Goal: Task Accomplishment & Management: Manage account settings

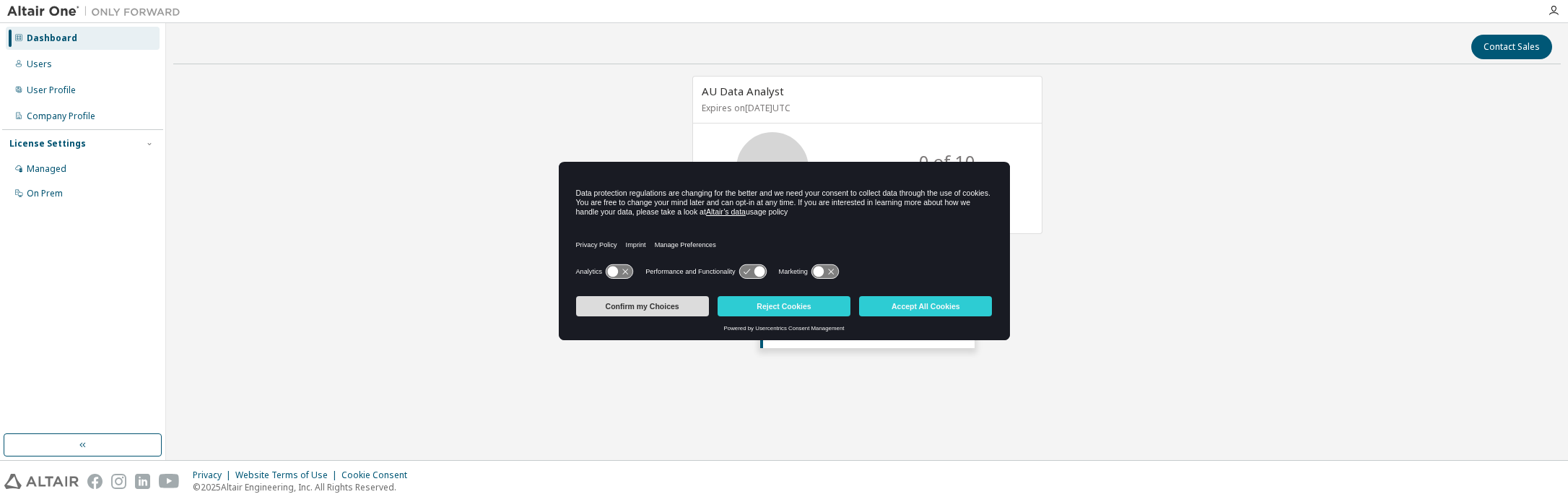
click at [667, 311] on button "Confirm my Choices" at bounding box center [642, 306] width 133 height 20
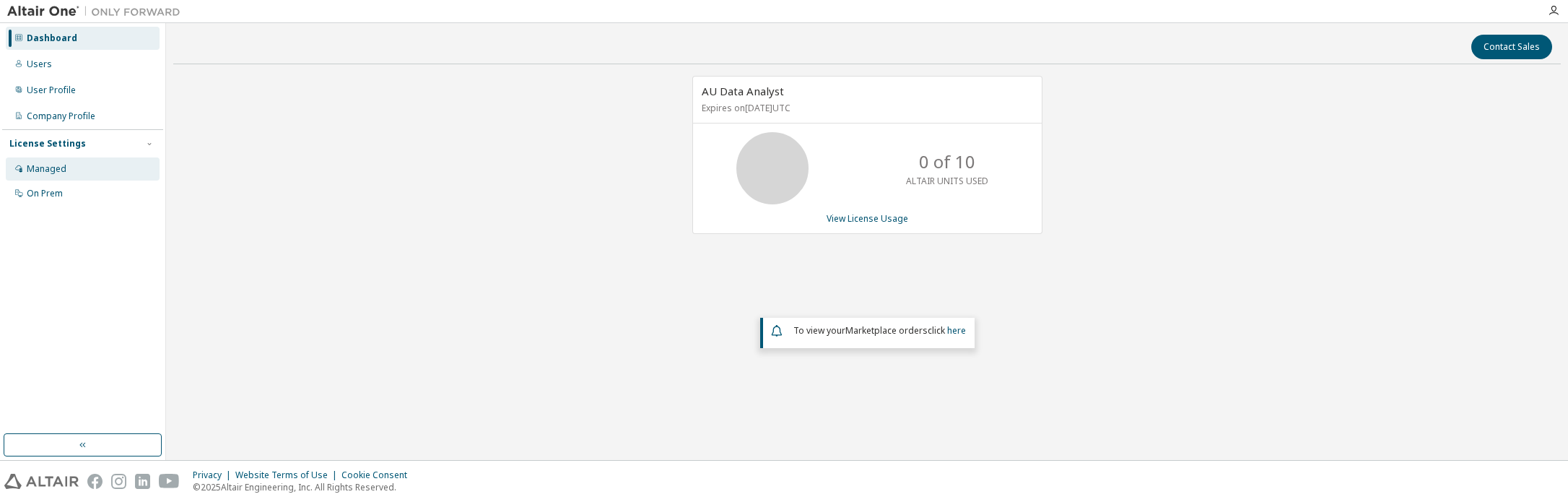
click at [34, 169] on div "Managed" at bounding box center [46, 169] width 40 height 12
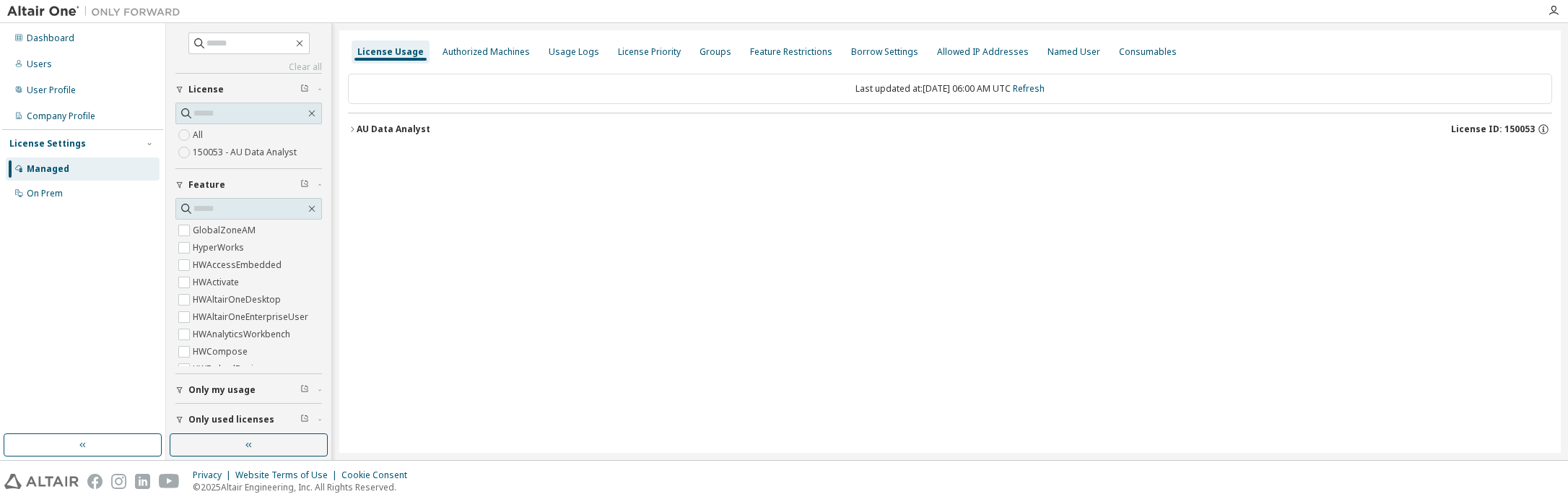
click at [357, 131] on div "AU Data Analyst" at bounding box center [393, 129] width 73 height 12
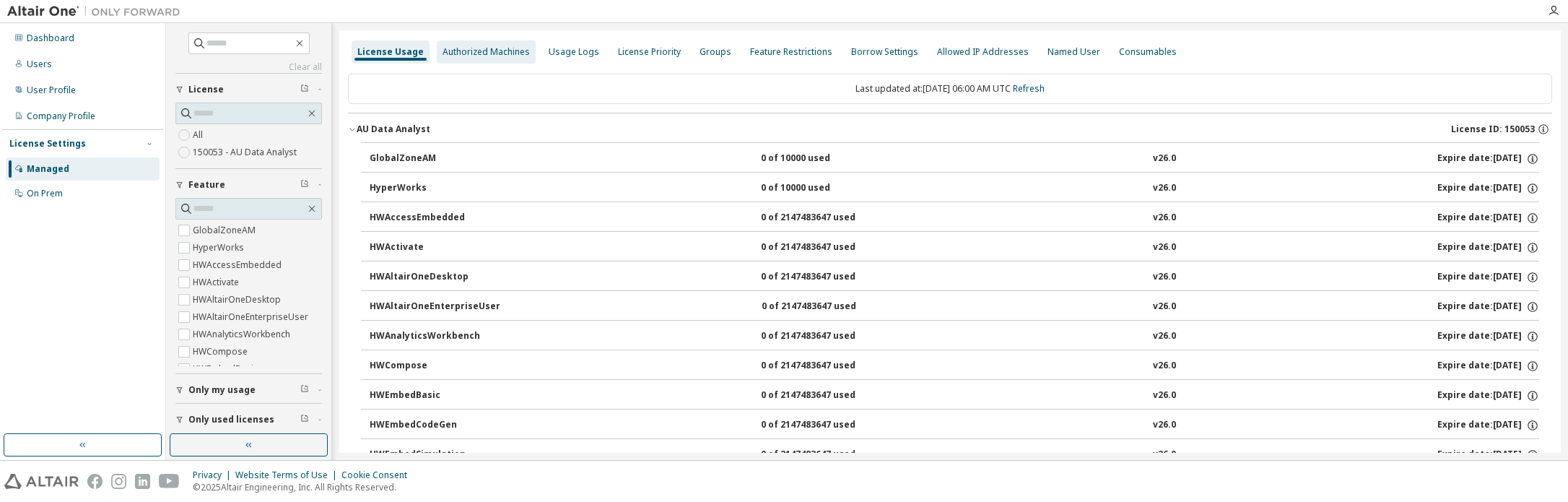
click at [474, 48] on div "Authorized Machines" at bounding box center [486, 52] width 87 height 12
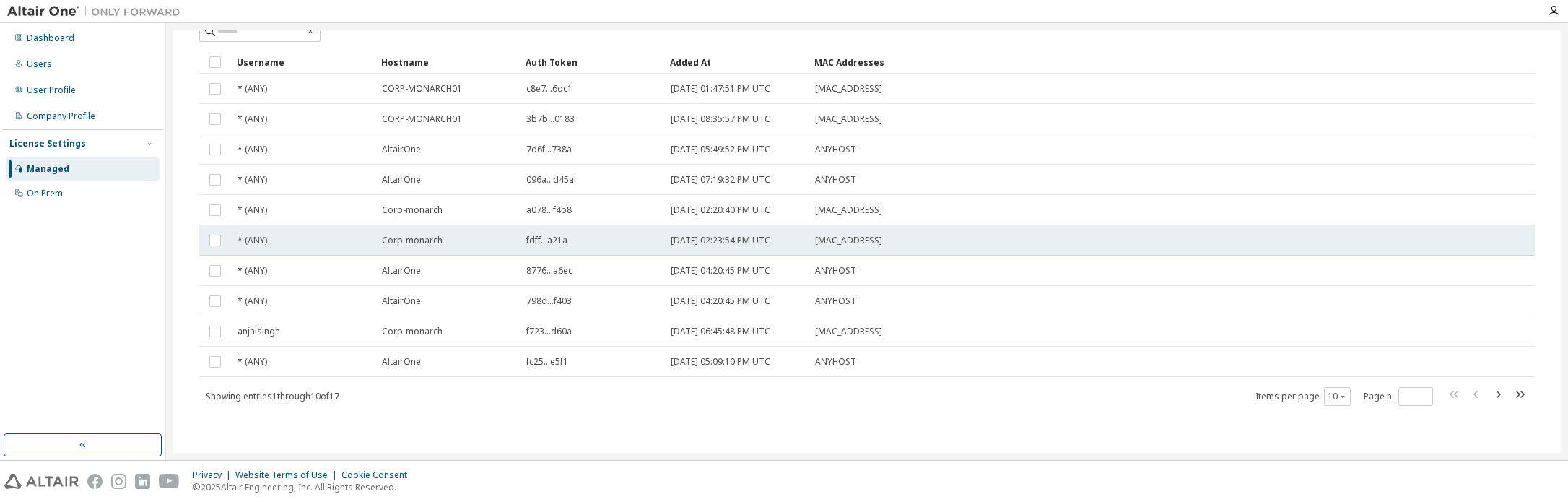
scroll to position [72, 0]
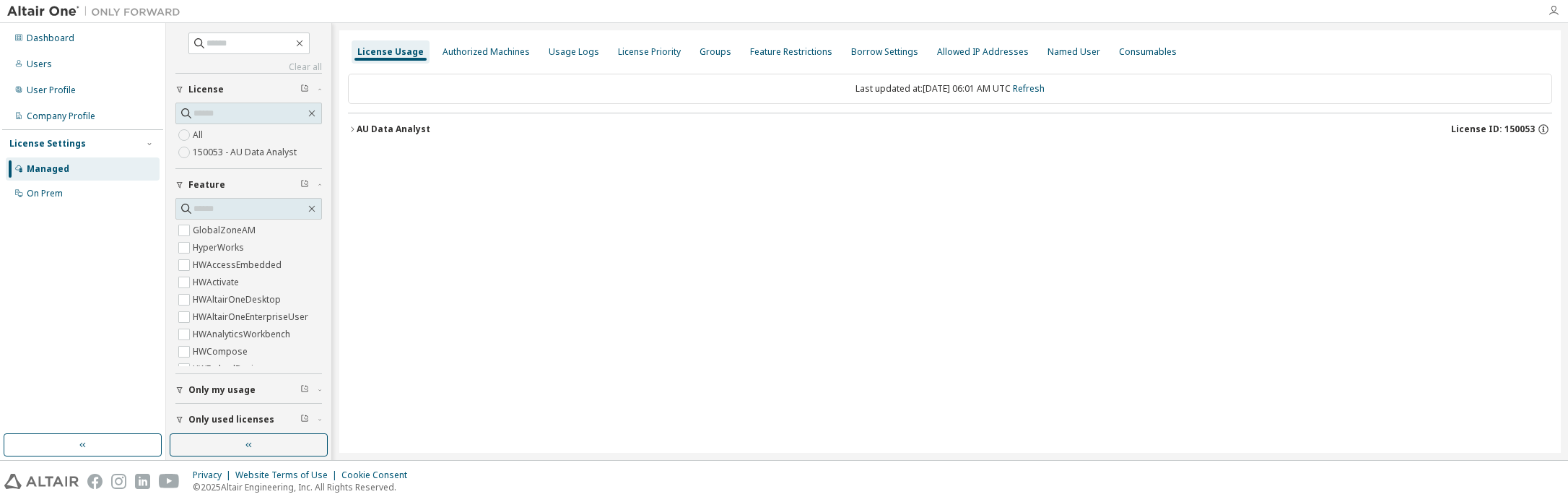
click at [1551, 11] on icon "button" at bounding box center [1553, 11] width 12 height 12
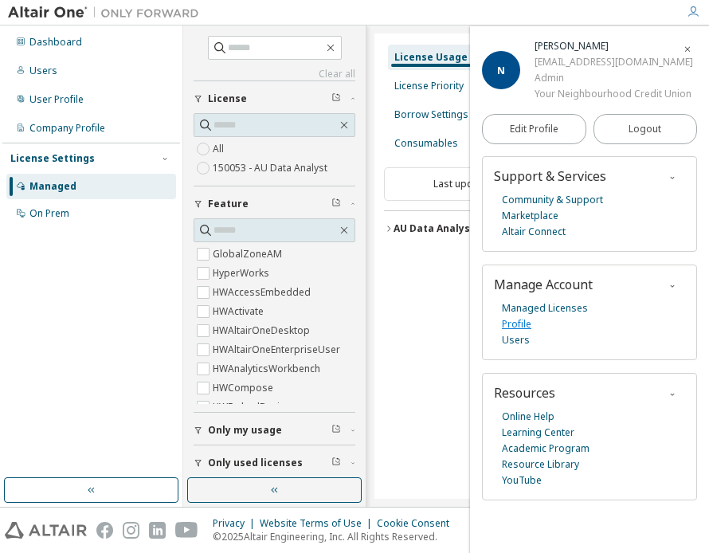
click at [512, 324] on link "Profile" at bounding box center [516, 324] width 29 height 16
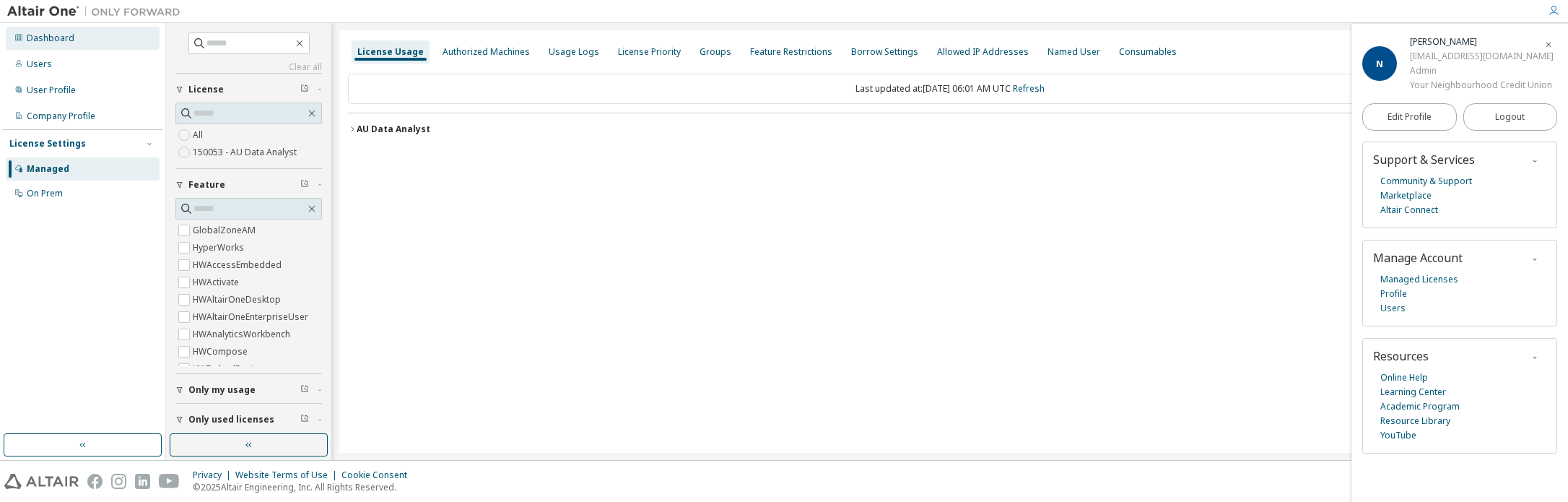
click at [53, 34] on div "Dashboard" at bounding box center [50, 38] width 48 height 12
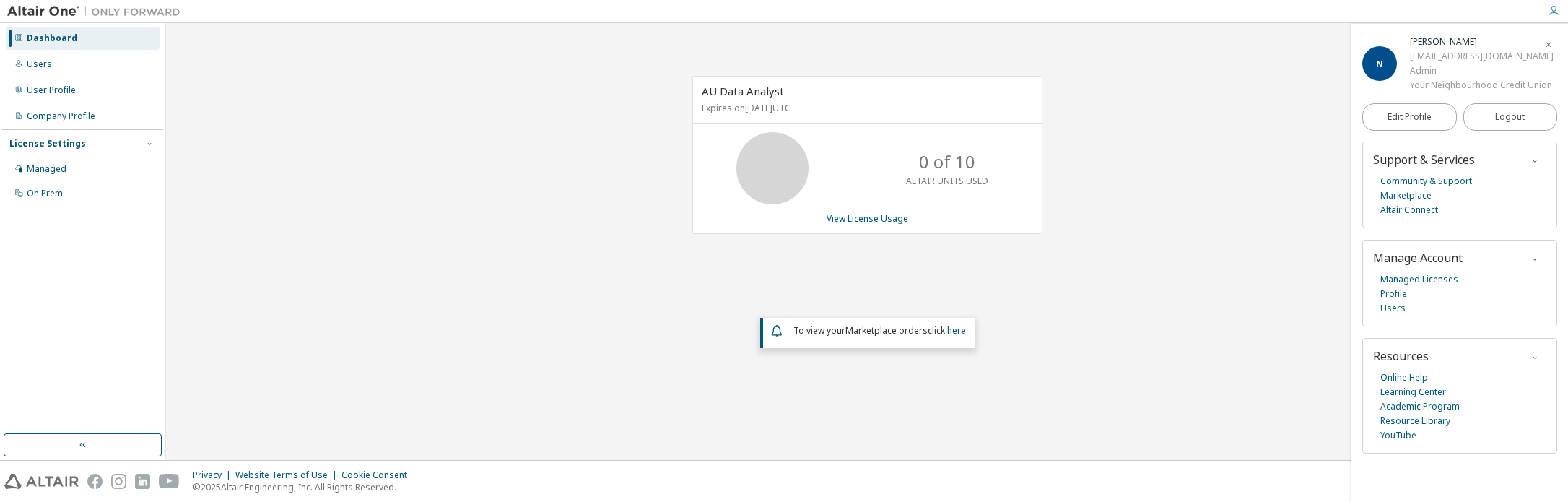
click at [48, 13] on img at bounding box center [97, 12] width 180 height 14
click at [1550, 43] on icon "button" at bounding box center [1549, 45] width 9 height 9
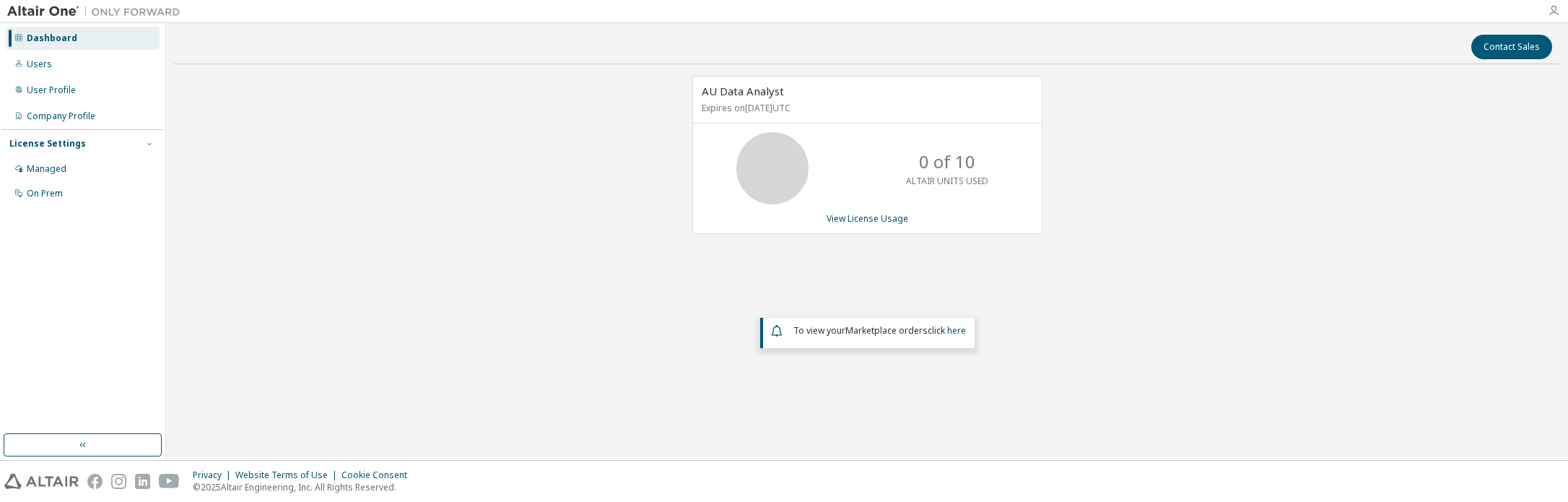
click at [1552, 11] on icon "button" at bounding box center [1553, 11] width 12 height 12
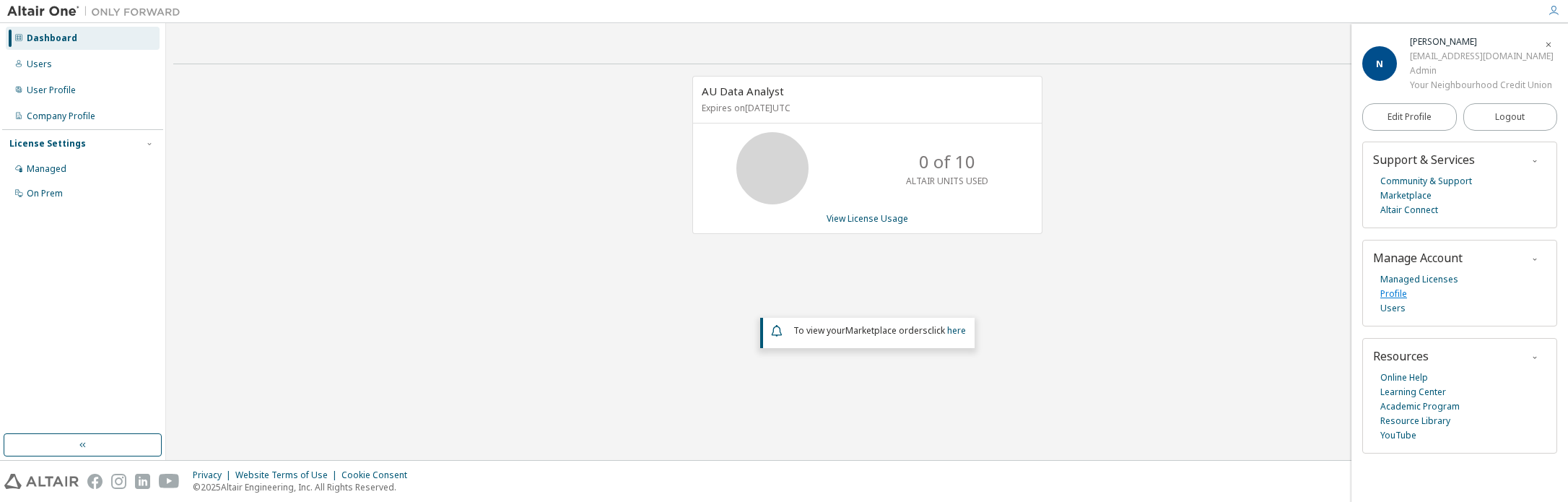
click at [1398, 294] on link "Profile" at bounding box center [1393, 294] width 26 height 14
click at [59, 442] on button "button" at bounding box center [82, 444] width 159 height 23
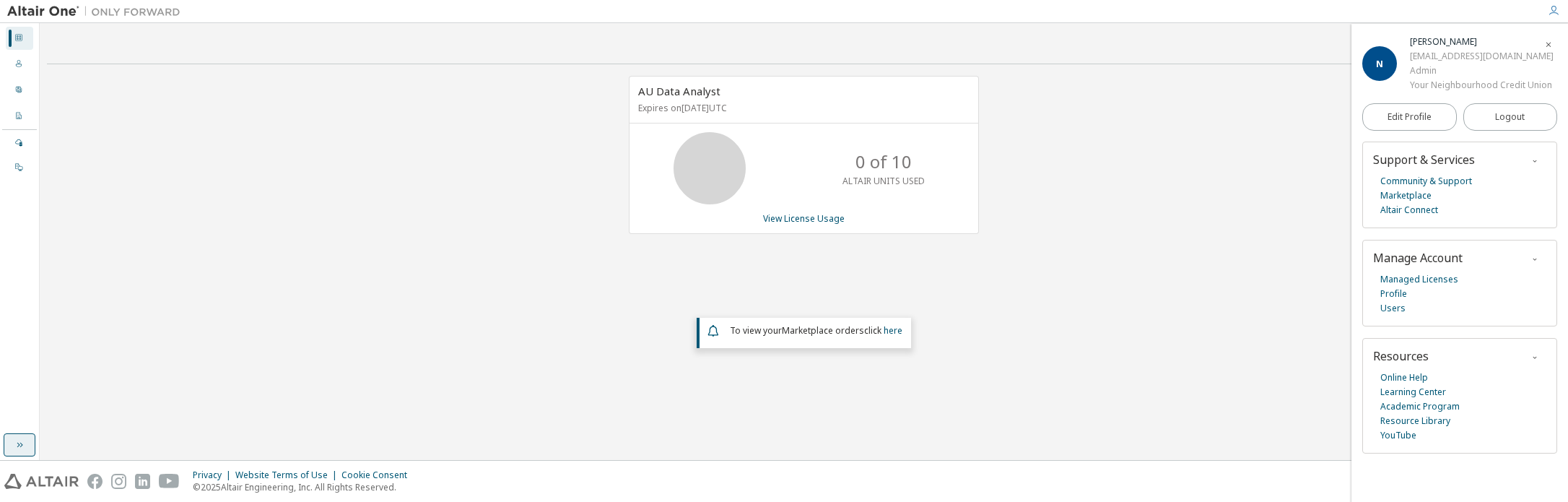
click at [14, 443] on icon "button" at bounding box center [19, 444] width 12 height 12
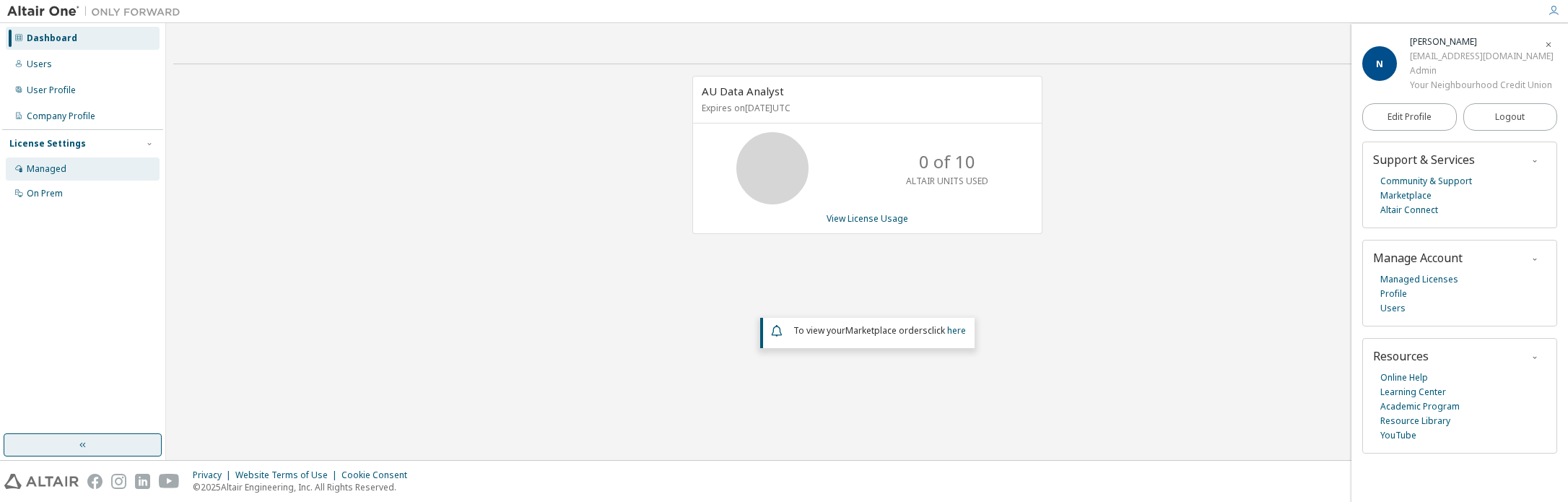
click at [44, 160] on div "Managed" at bounding box center [82, 169] width 154 height 23
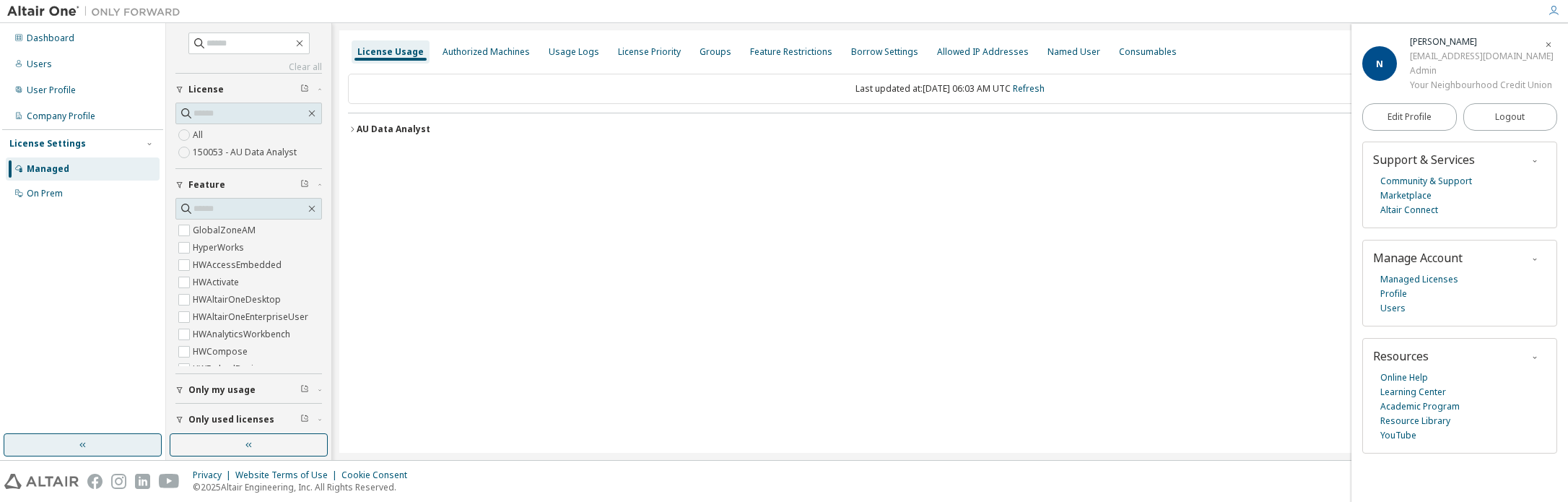
click at [225, 149] on label "150053 - AU Data Analyst" at bounding box center [246, 152] width 107 height 17
click at [369, 132] on div "AU Data Analyst" at bounding box center [393, 129] width 73 height 12
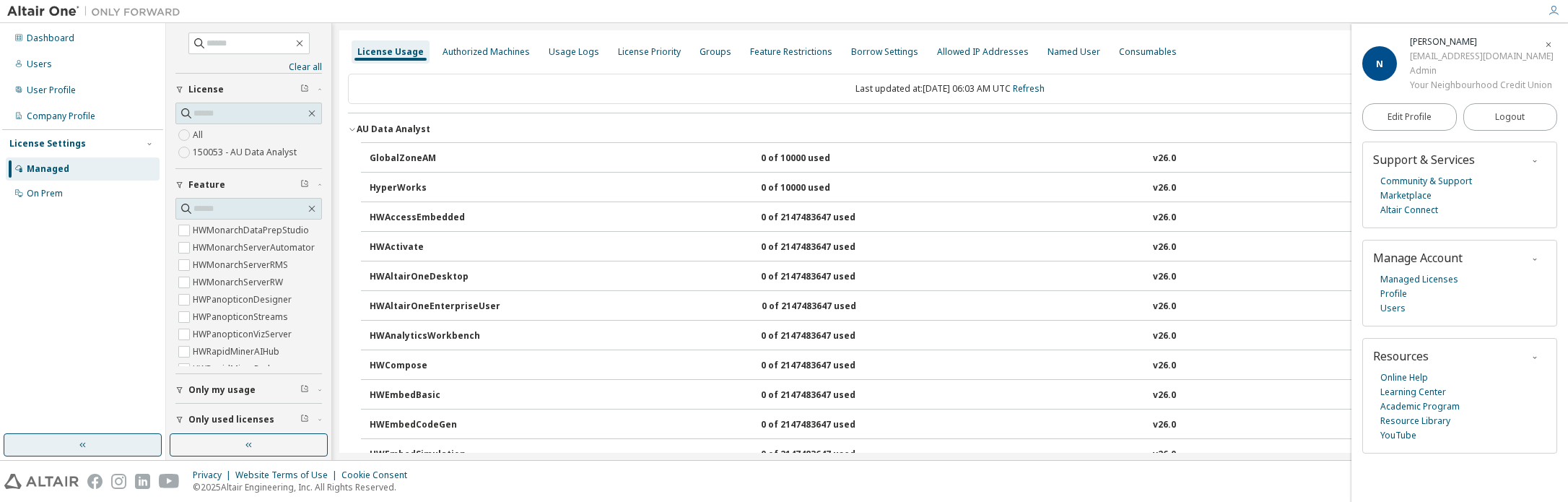
scroll to position [37, 0]
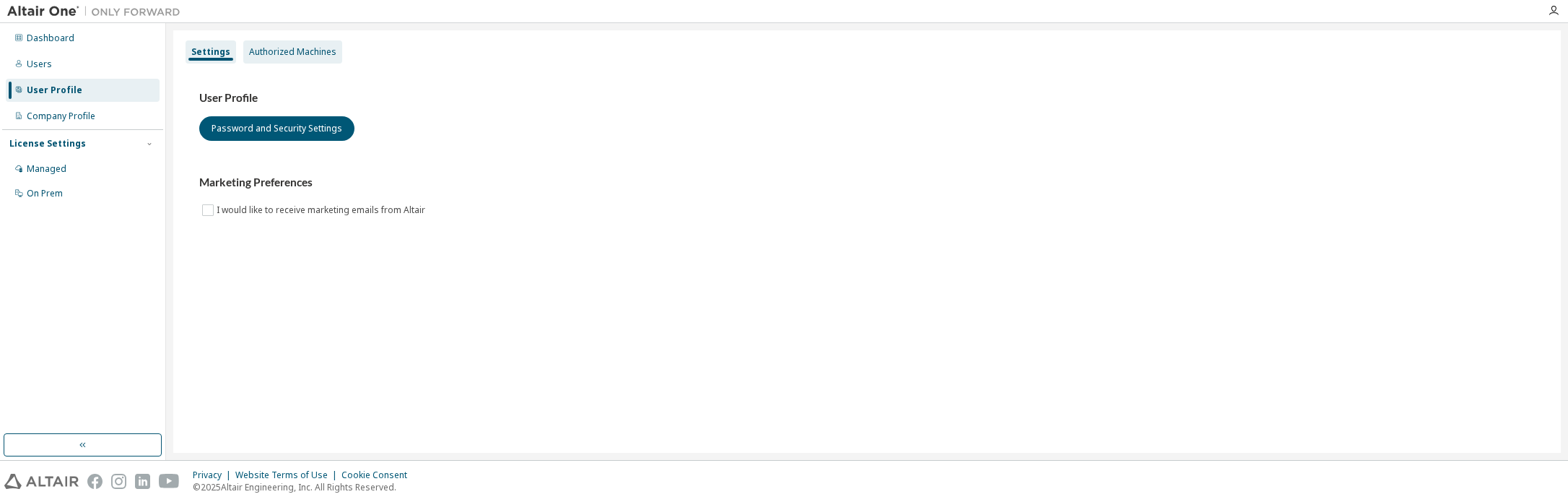
click at [287, 52] on div "Authorized Machines" at bounding box center [293, 52] width 87 height 12
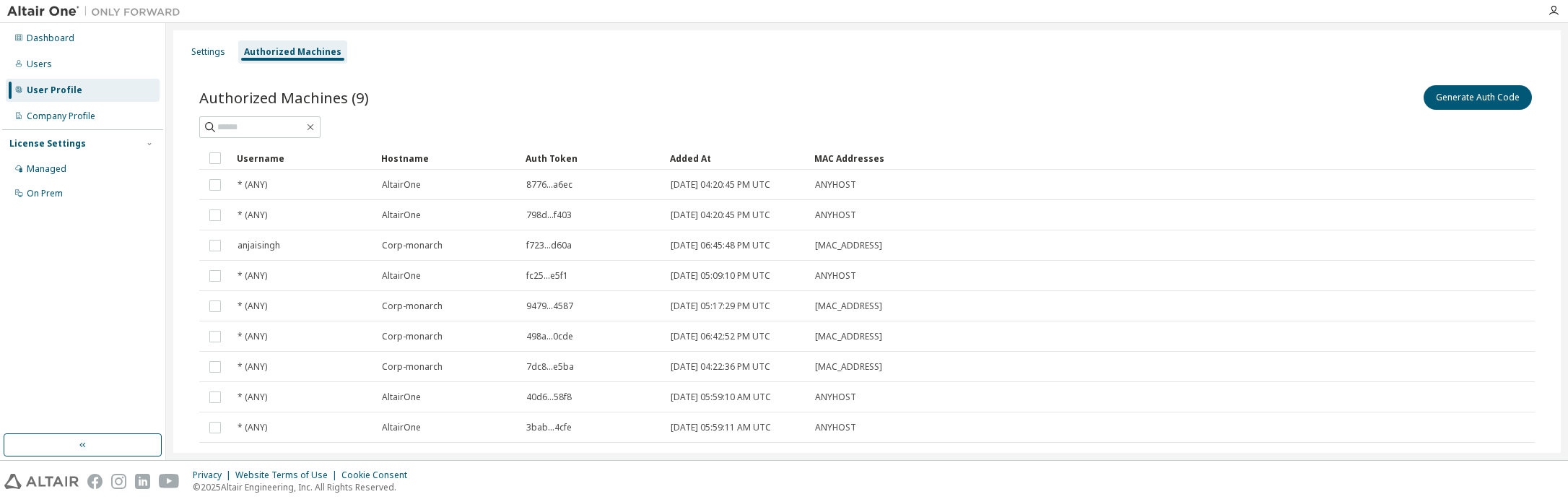
click at [46, 7] on img at bounding box center [97, 12] width 180 height 14
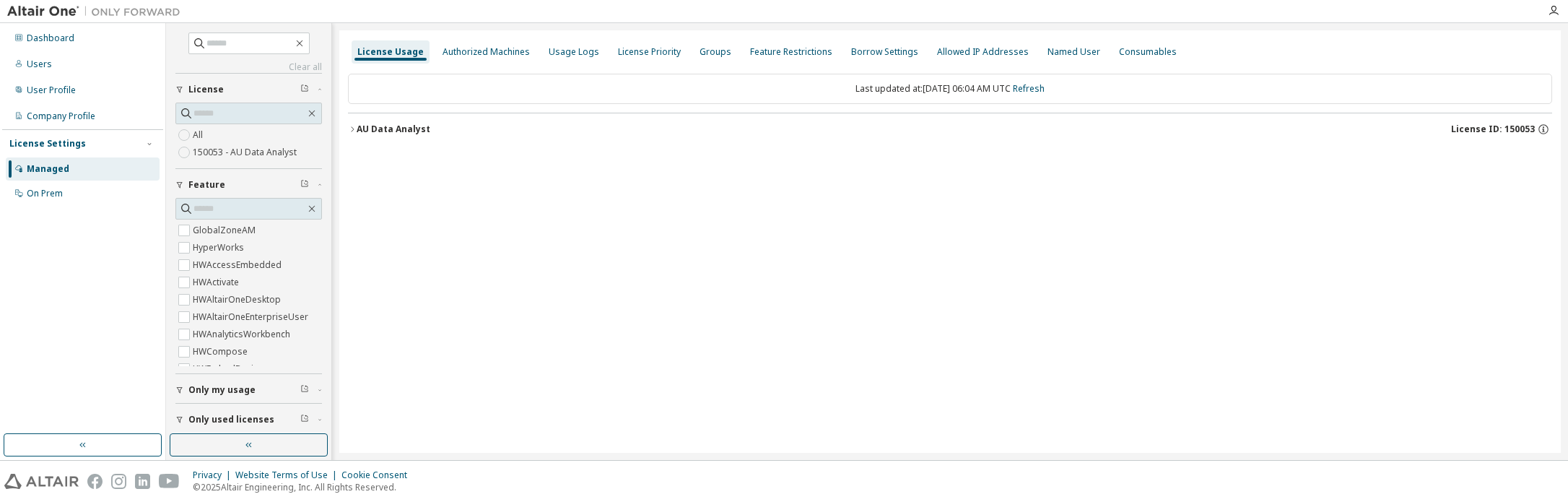
click at [358, 130] on div "AU Data Analyst" at bounding box center [393, 129] width 73 height 12
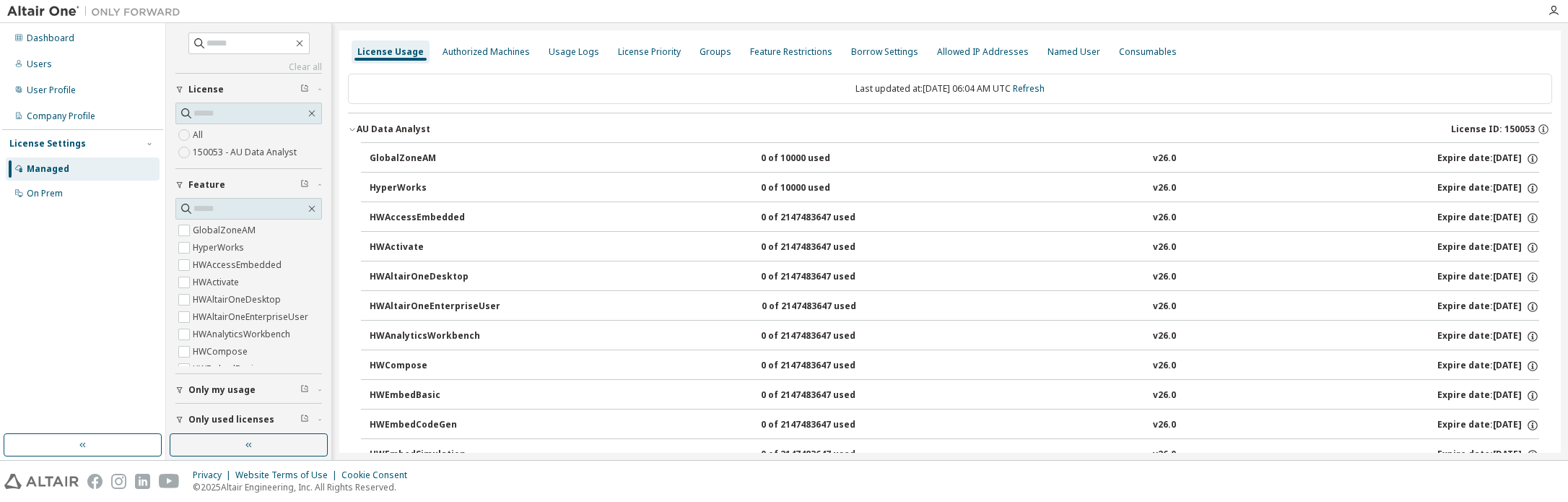
click at [357, 130] on div "AU Data Analyst" at bounding box center [393, 129] width 73 height 12
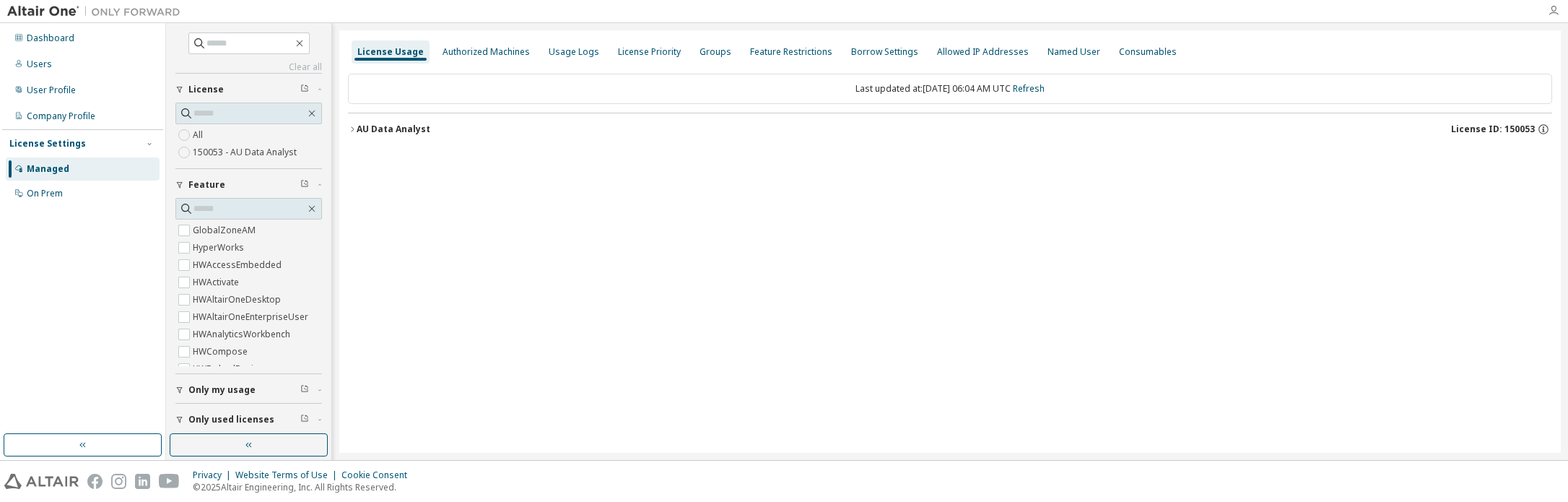
click at [1555, 13] on icon "button" at bounding box center [1553, 11] width 12 height 12
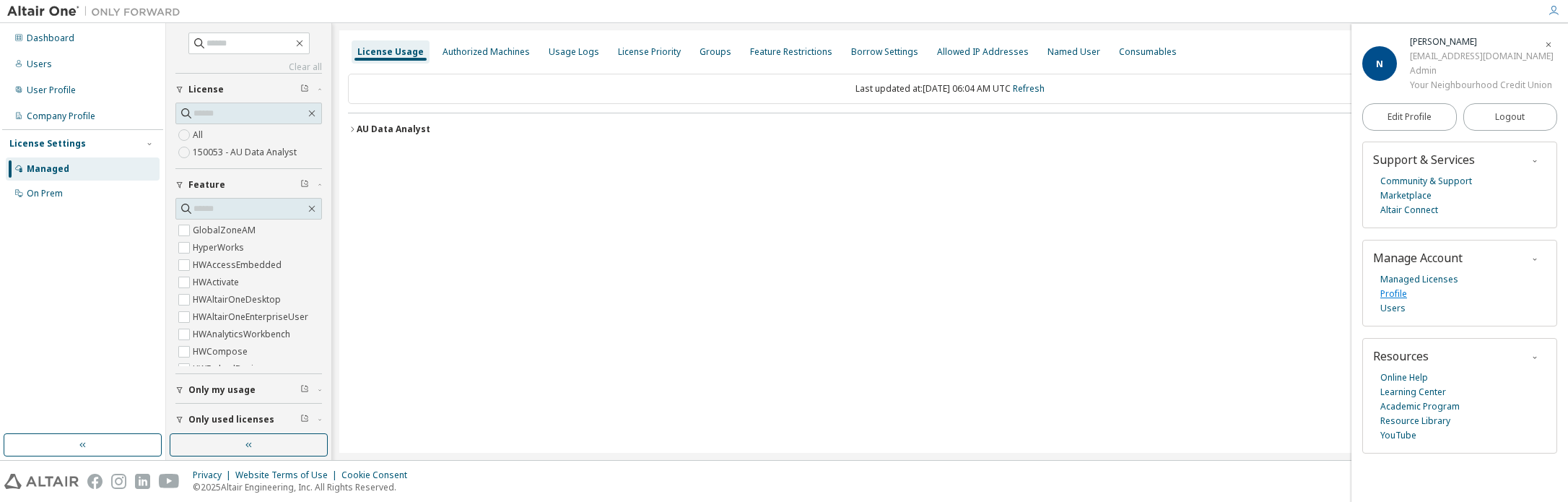
click at [1400, 294] on link "Profile" at bounding box center [1393, 294] width 26 height 14
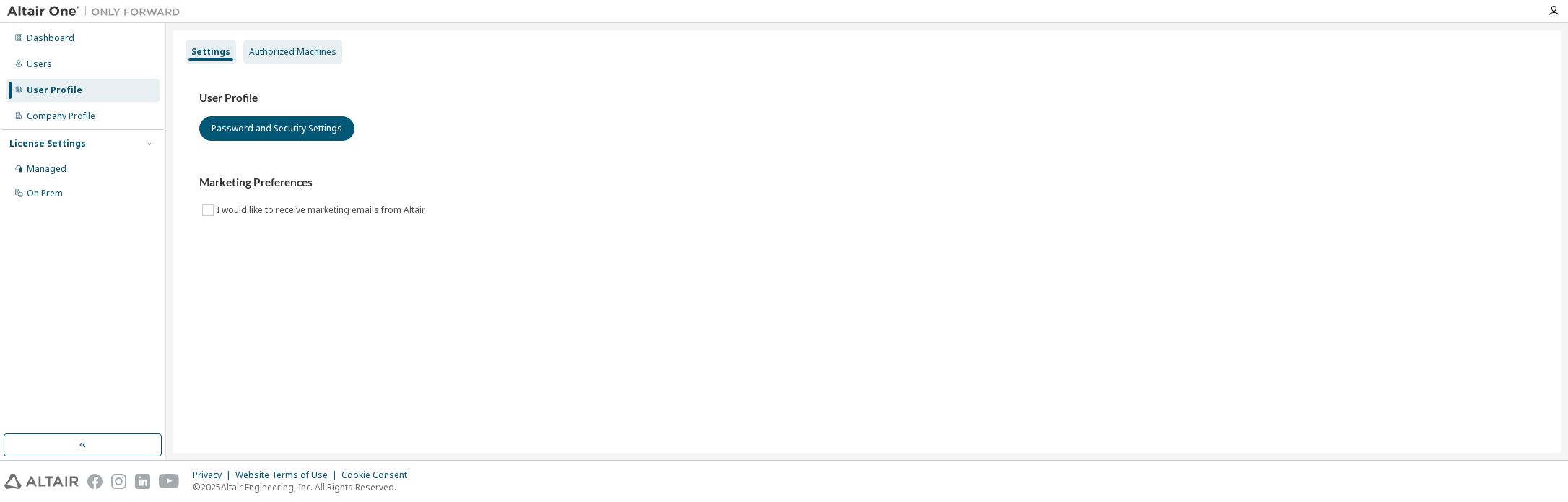
click at [293, 55] on div "Authorized Machines" at bounding box center [293, 52] width 87 height 12
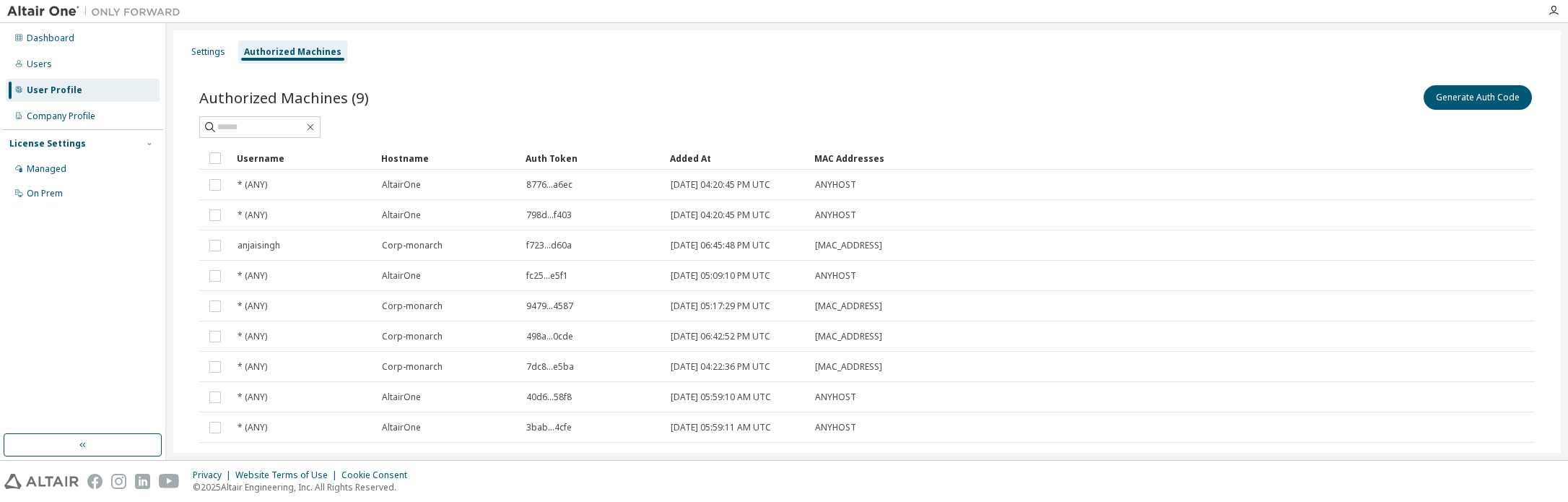
click at [36, 8] on img at bounding box center [97, 12] width 180 height 14
click at [44, 12] on img at bounding box center [97, 12] width 180 height 14
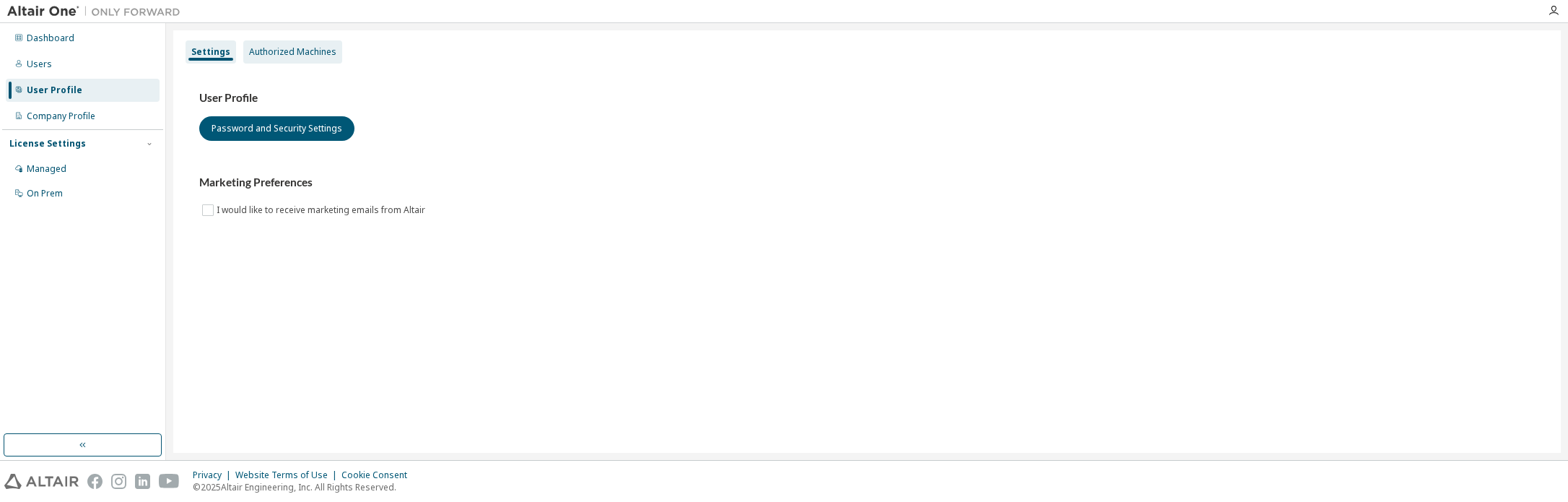
click at [294, 53] on div "Authorized Machines" at bounding box center [293, 52] width 87 height 12
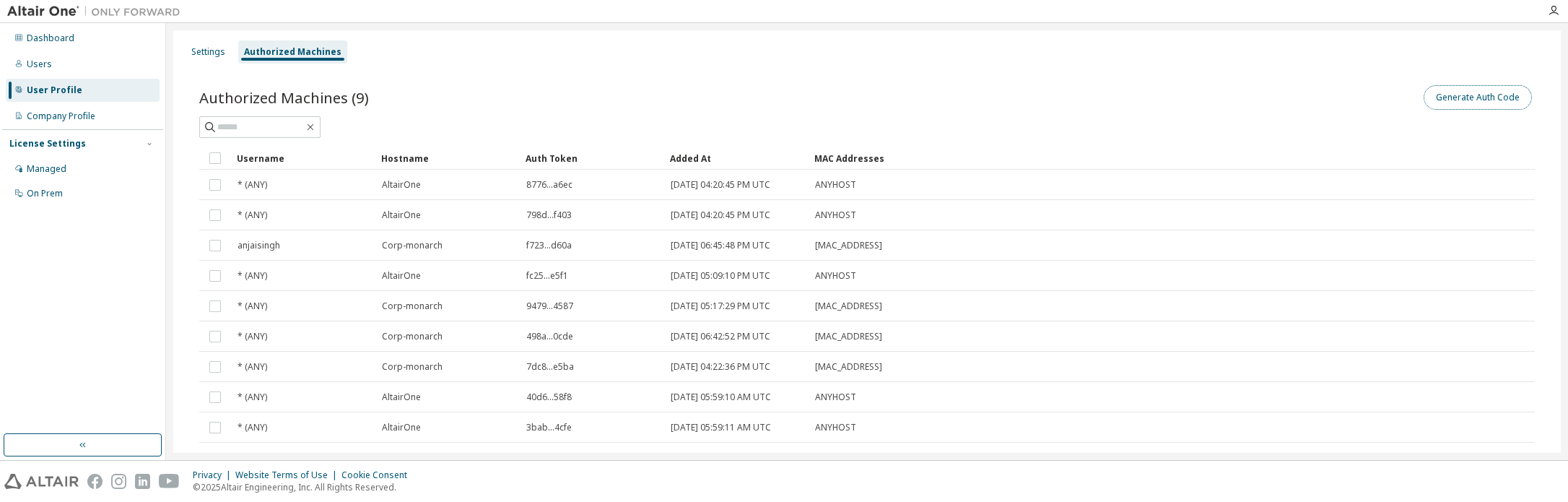
click at [1496, 97] on button "Generate Auth Code" at bounding box center [1477, 97] width 109 height 24
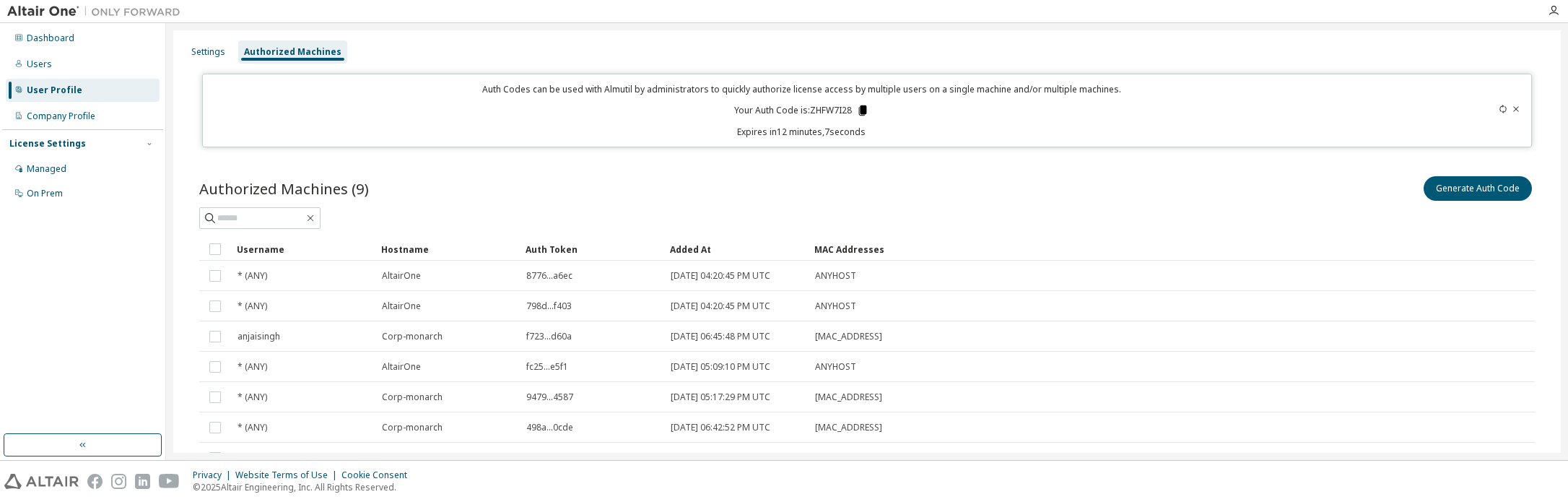
click at [862, 111] on icon at bounding box center [861, 110] width 8 height 10
click at [1255, 226] on div at bounding box center [867, 218] width 1335 height 22
click at [205, 52] on div "Settings" at bounding box center [207, 52] width 34 height 12
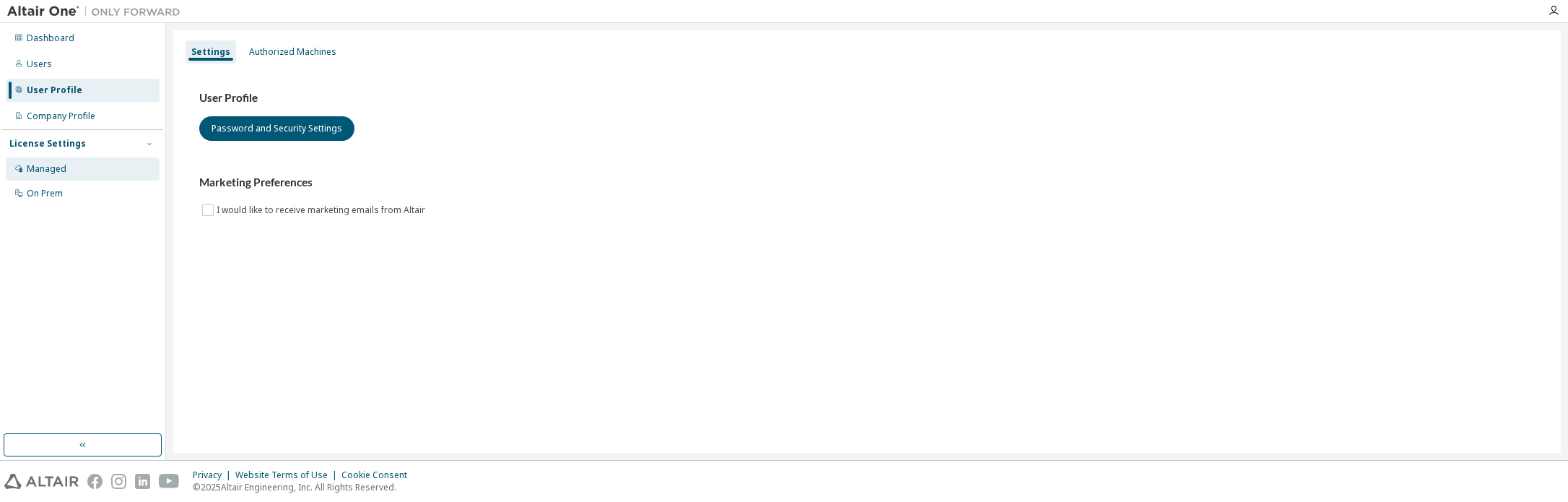
click at [48, 176] on div "Managed" at bounding box center [82, 169] width 154 height 23
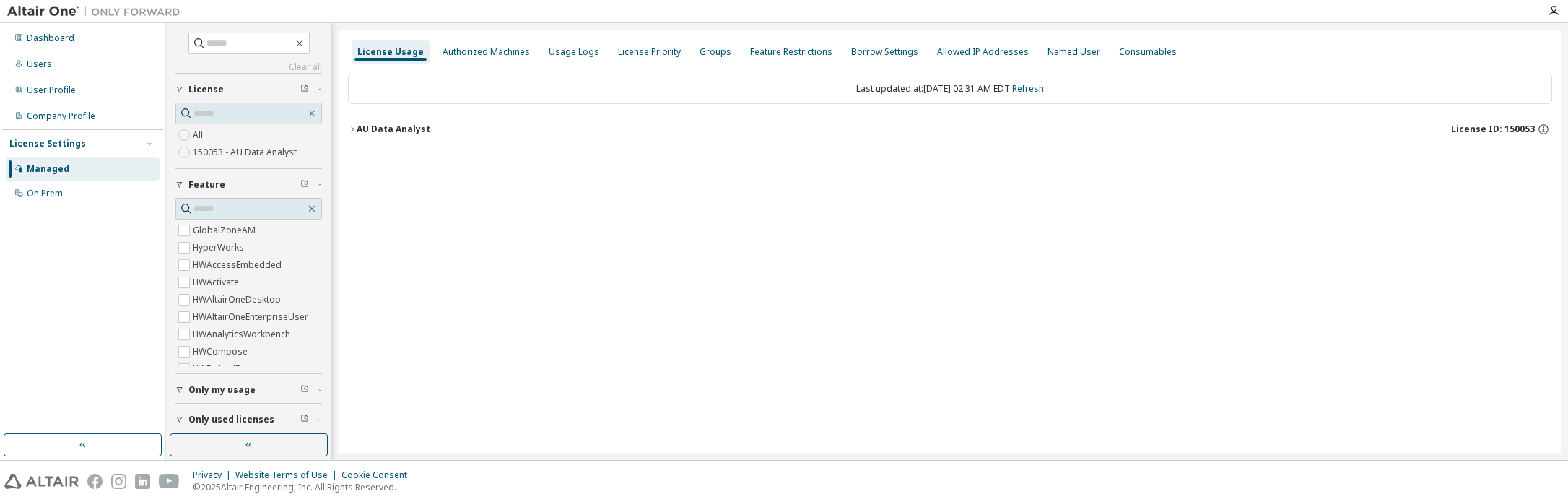
click at [350, 126] on icon "button" at bounding box center [352, 130] width 9 height 9
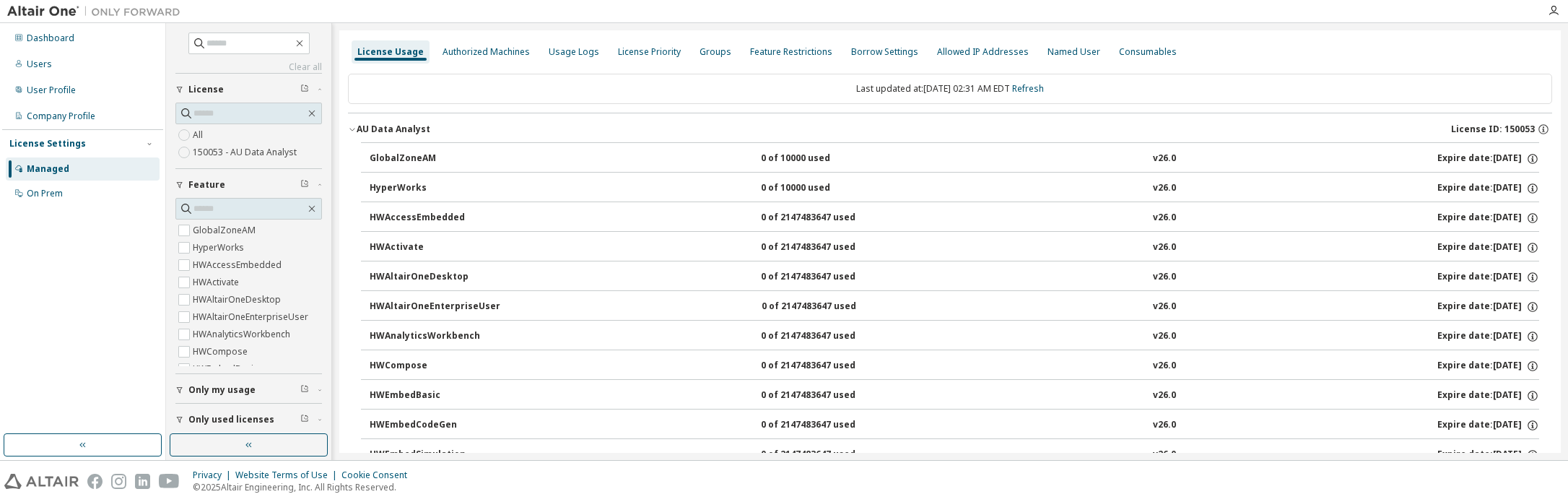
click at [499, 155] on div "GlobalZoneAM" at bounding box center [434, 159] width 130 height 13
click at [763, 150] on button "GlobalZoneAM 0 of 10000 used v26.0 Expire date: 2025-10-16" at bounding box center [954, 159] width 1169 height 32
click at [508, 51] on div "Authorized Machines" at bounding box center [486, 52] width 87 height 12
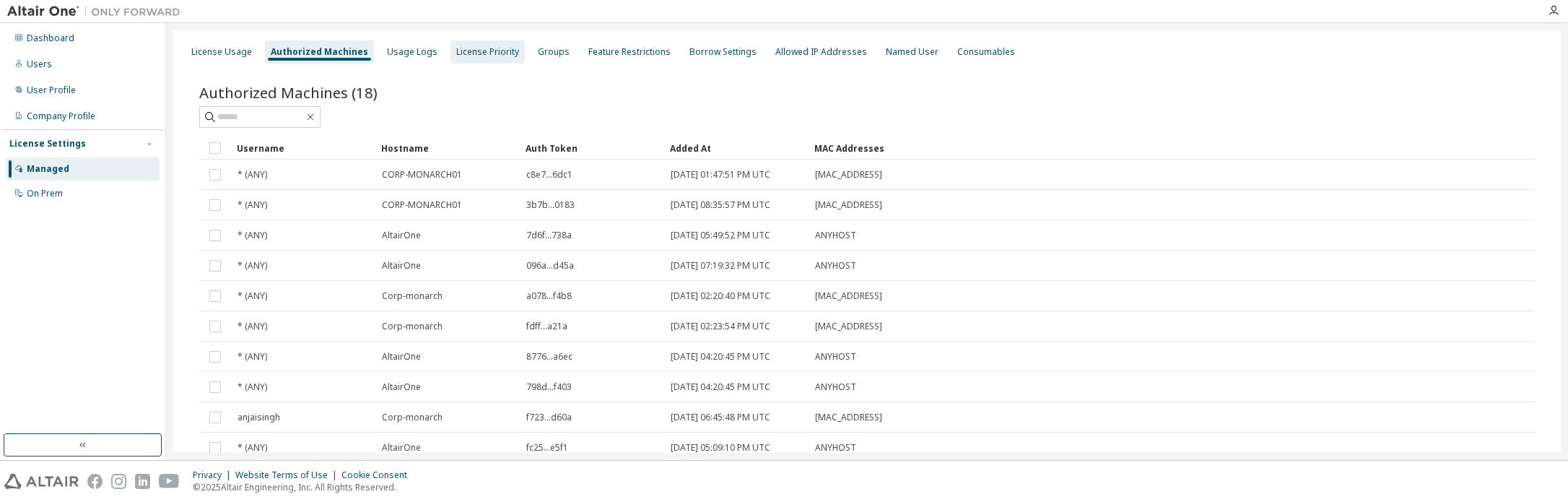
click at [457, 44] on div "License Priority" at bounding box center [487, 52] width 74 height 23
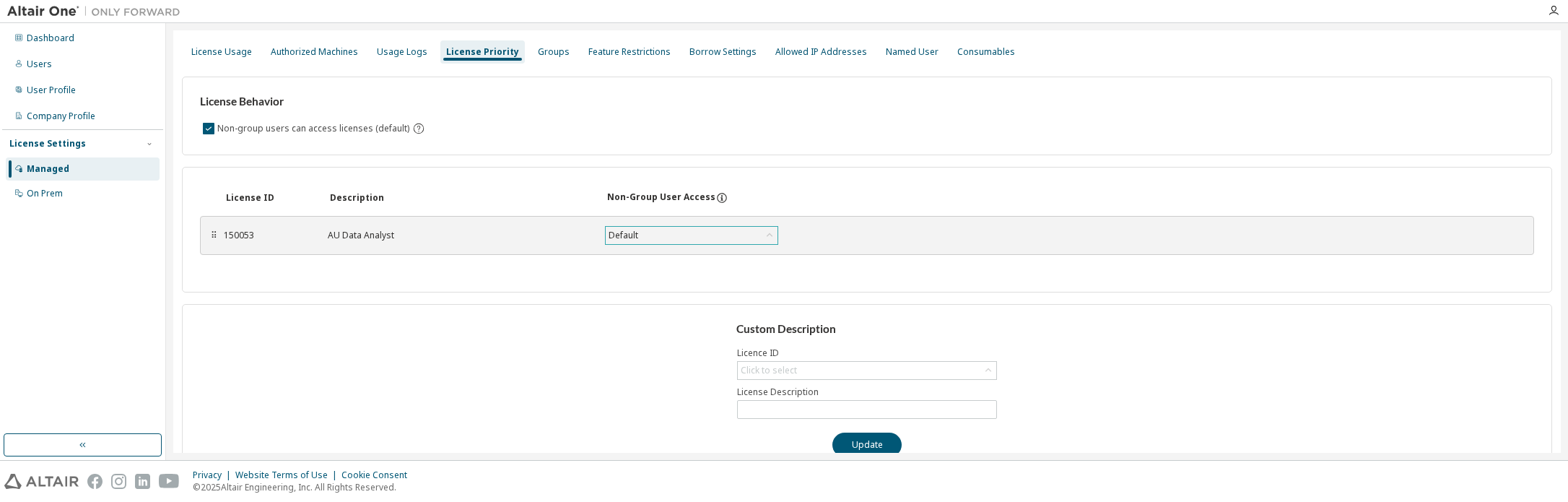
click at [671, 234] on div "Default" at bounding box center [692, 235] width 172 height 17
click at [544, 271] on div "License ID Description Non-Group User Access ⠿ 150053 AU Data Analyst Default D…" at bounding box center [867, 229] width 1370 height 126
click at [335, 52] on div "Authorized Machines" at bounding box center [314, 52] width 87 height 12
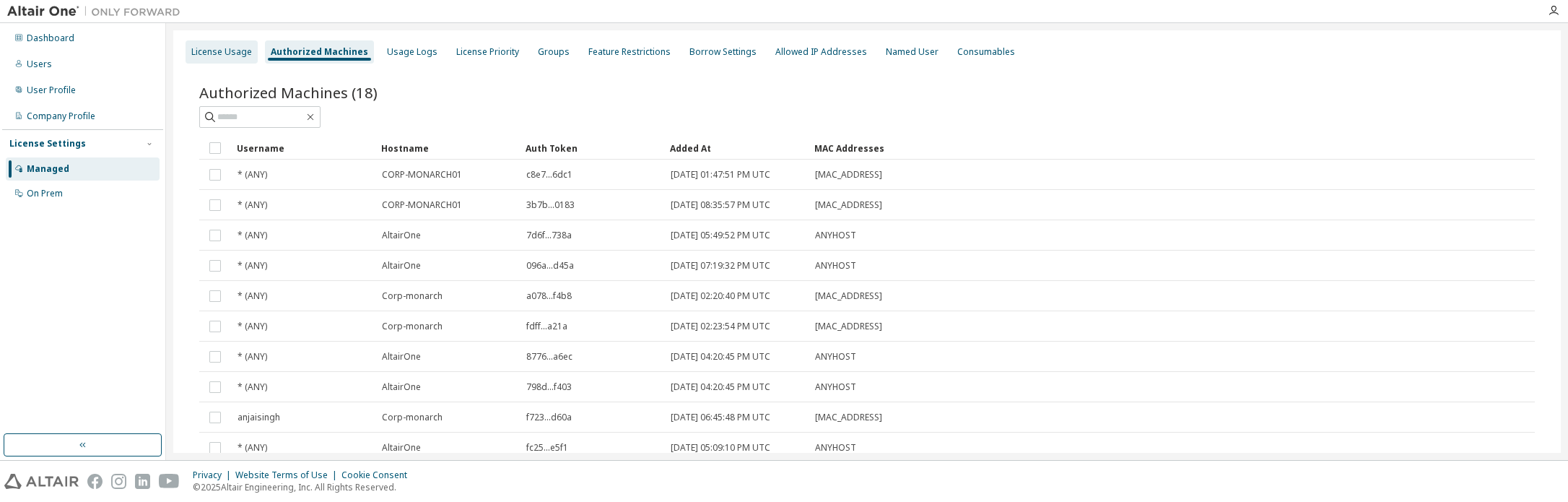
click at [218, 43] on div "License Usage" at bounding box center [222, 52] width 72 height 23
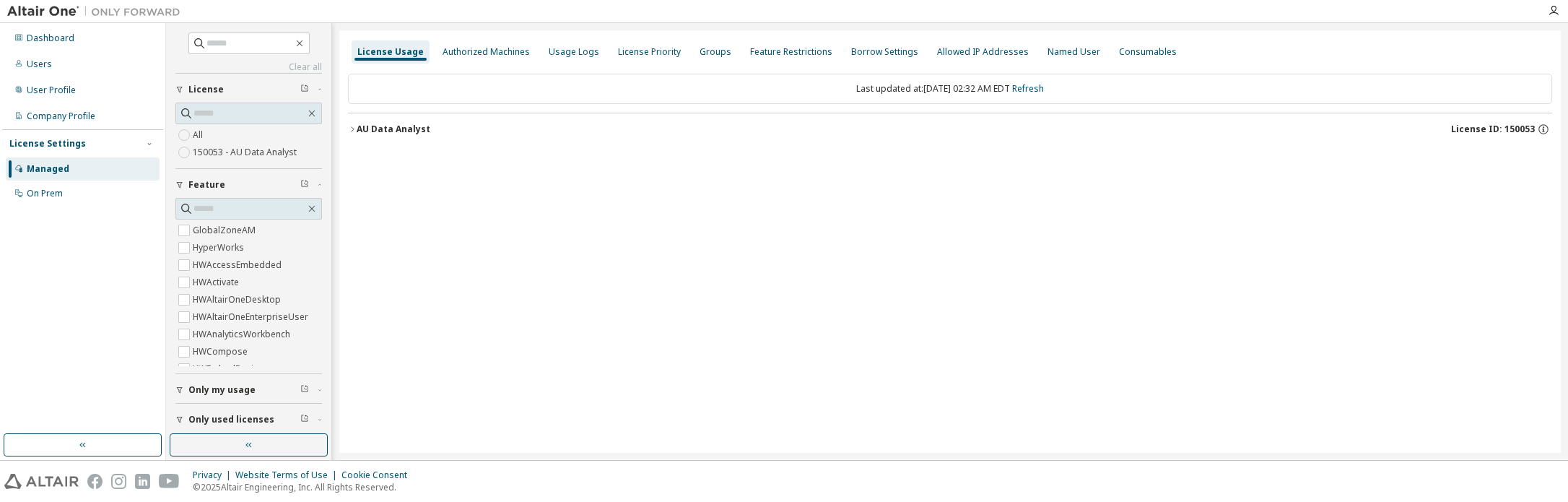
click at [353, 130] on icon "button" at bounding box center [352, 130] width 9 height 9
click at [356, 129] on icon "button" at bounding box center [352, 130] width 9 height 9
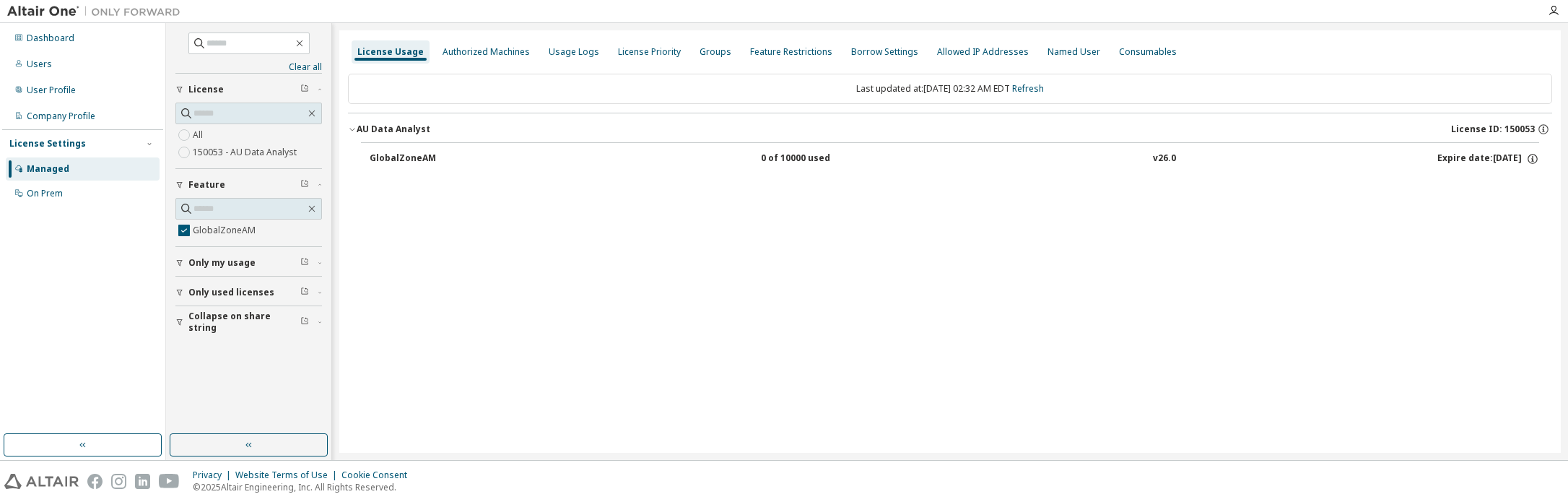
click at [641, 144] on button "GlobalZoneAM 0 of 10000 used v26.0 Expire date: 2025-10-16" at bounding box center [954, 159] width 1169 height 32
click at [804, 155] on div "0 of 10000 used" at bounding box center [825, 159] width 130 height 13
click at [391, 154] on div "GlobalZoneAM" at bounding box center [434, 159] width 130 height 13
click at [178, 294] on icon "button" at bounding box center [180, 293] width 9 height 9
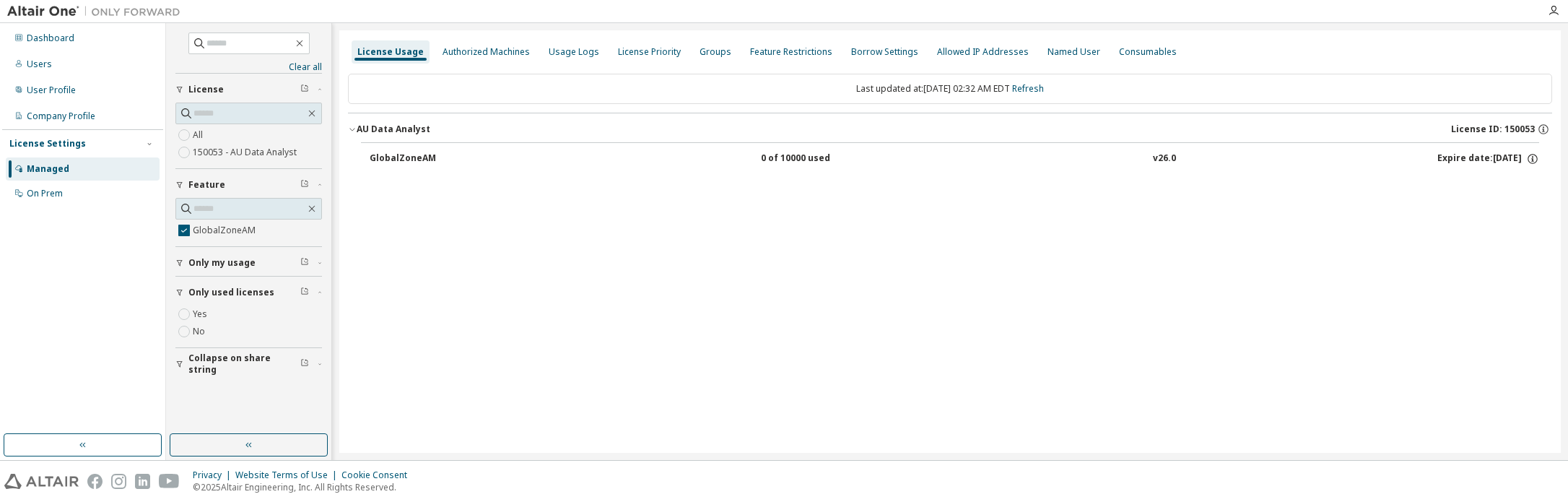
click at [178, 294] on icon "button" at bounding box center [180, 293] width 9 height 9
click at [178, 293] on icon "button" at bounding box center [180, 293] width 9 height 9
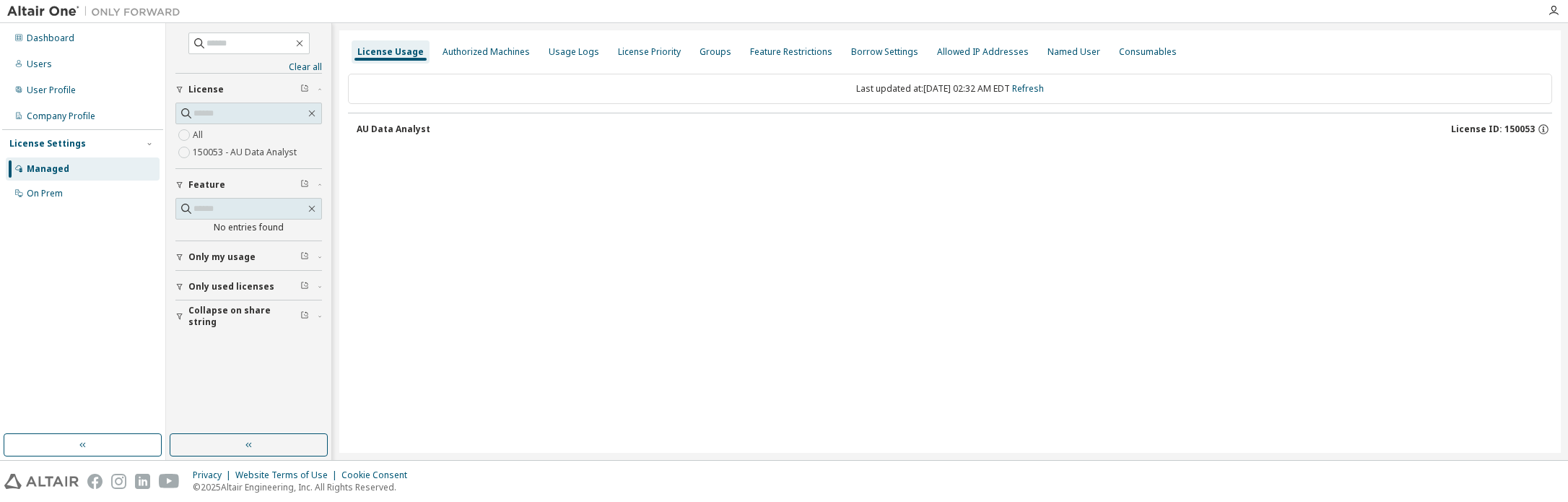
click at [359, 121] on button "AU Data Analyst License ID: 150053" at bounding box center [955, 129] width 1196 height 32
click at [370, 124] on div "AU Data Analyst" at bounding box center [393, 129] width 73 height 12
click at [178, 290] on icon "button" at bounding box center [180, 287] width 9 height 9
click at [186, 309] on button "Collapse on share string" at bounding box center [249, 322] width 147 height 32
click at [181, 291] on icon "button" at bounding box center [179, 293] width 5 height 6
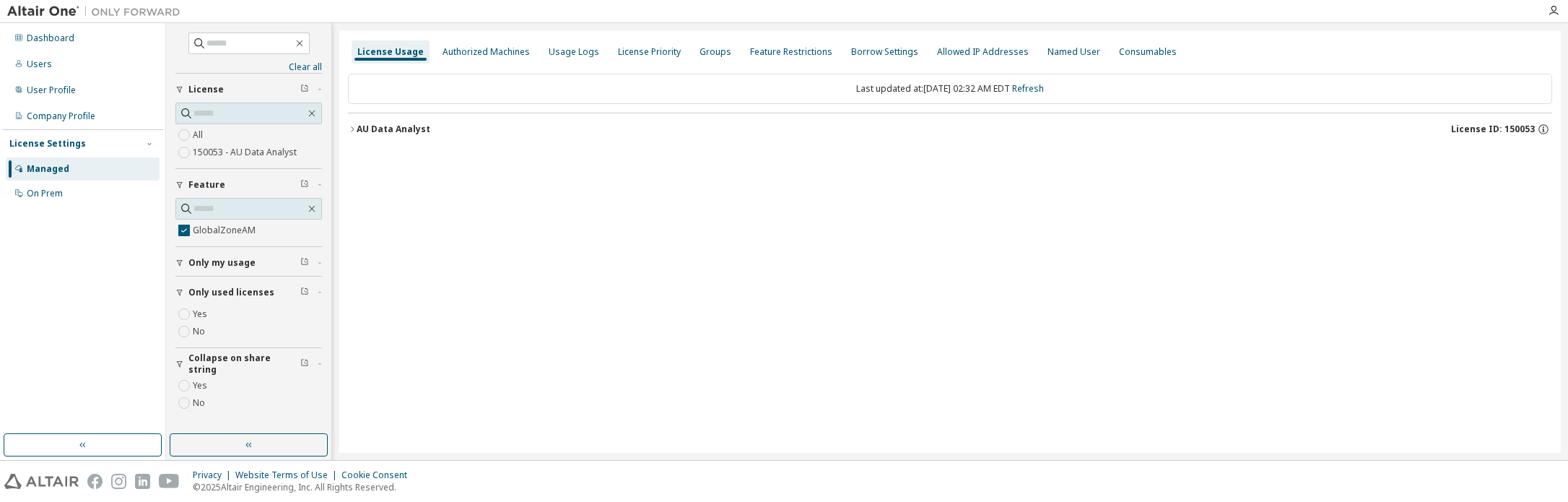
click at [181, 291] on icon "button" at bounding box center [179, 293] width 5 height 6
click at [319, 69] on link "Clear all" at bounding box center [249, 67] width 147 height 12
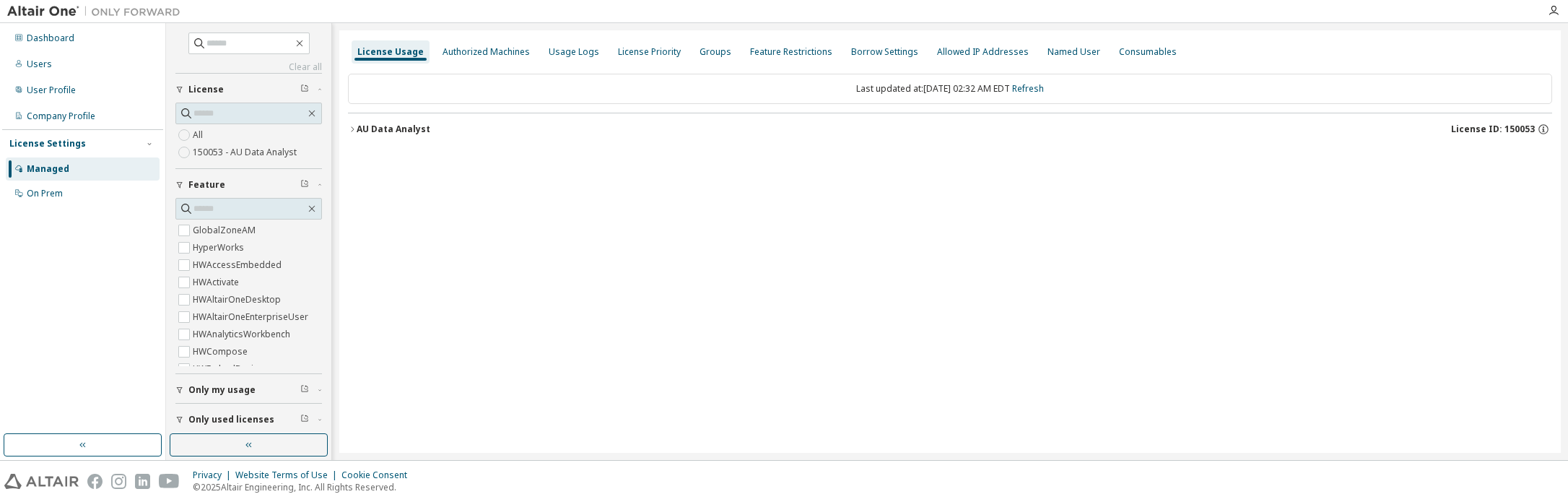
click at [399, 126] on div "AU Data Analyst" at bounding box center [393, 129] width 73 height 12
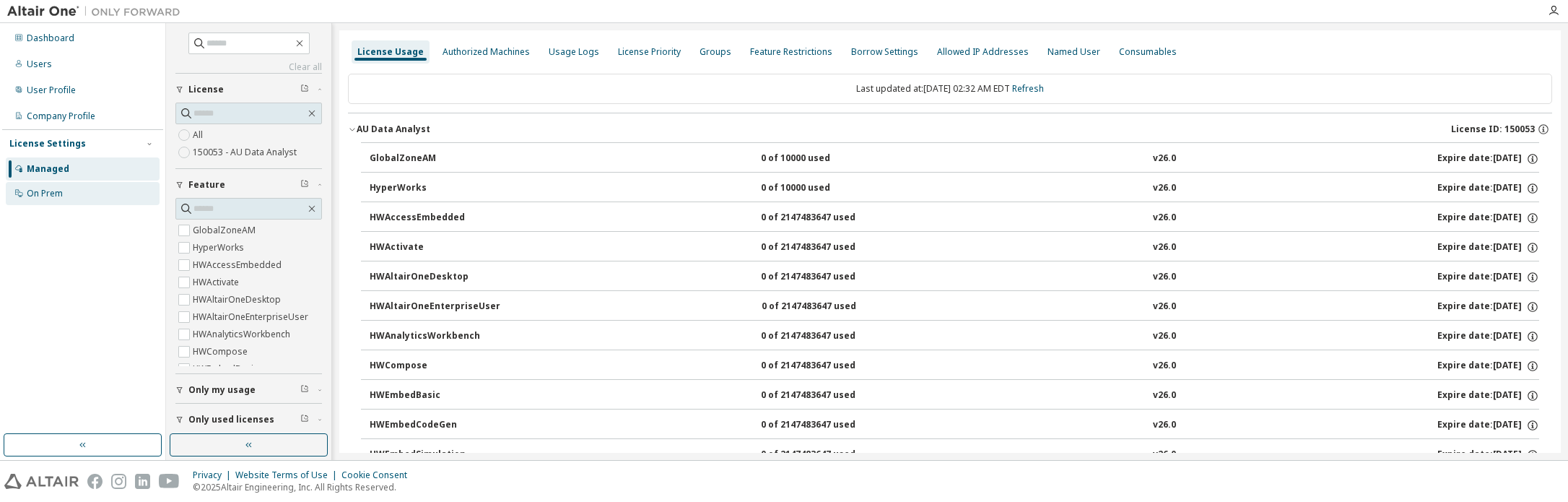
click at [51, 192] on div "On Prem" at bounding box center [44, 193] width 36 height 12
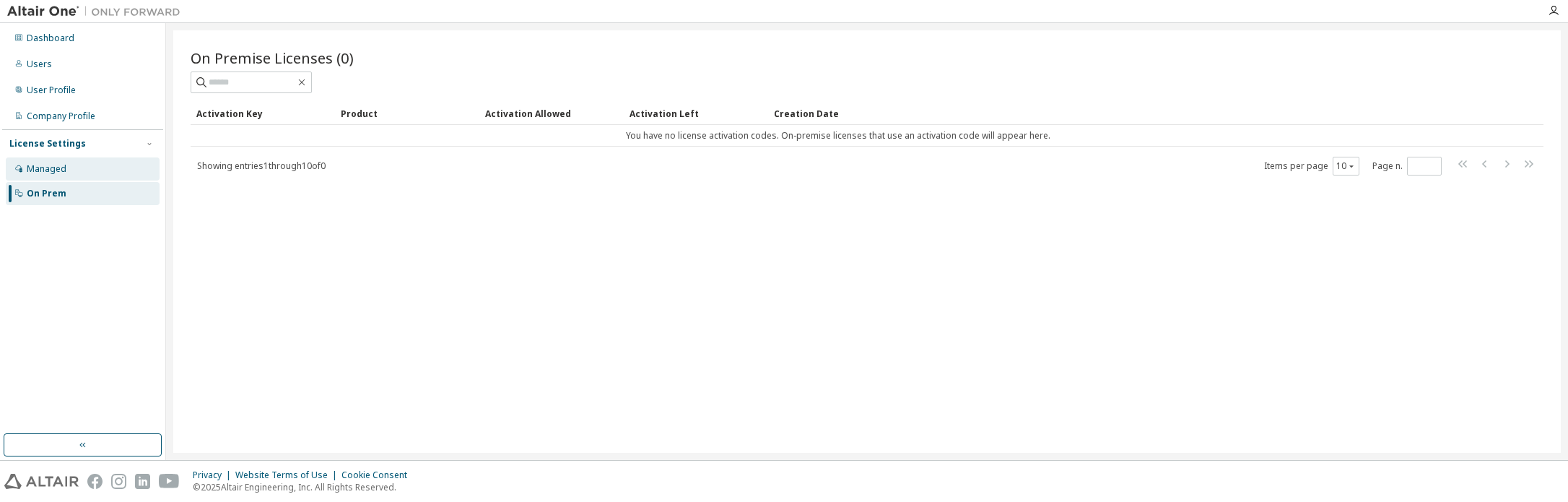
click at [58, 169] on div "Managed" at bounding box center [46, 169] width 40 height 12
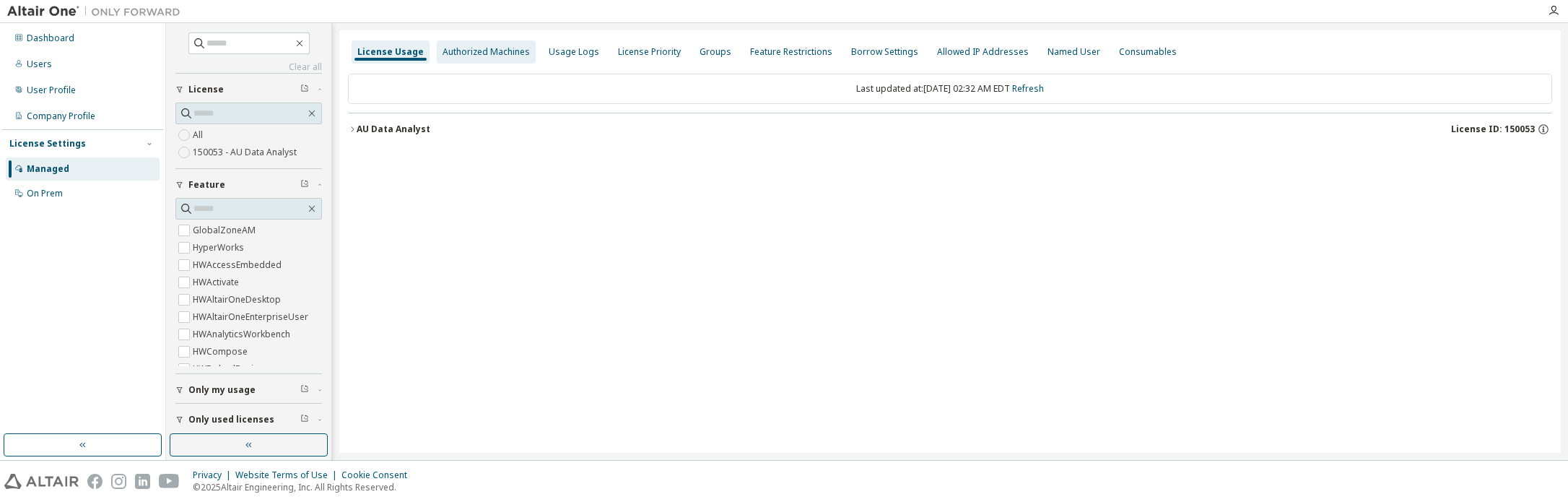
click at [515, 50] on div "Authorized Machines" at bounding box center [486, 52] width 87 height 12
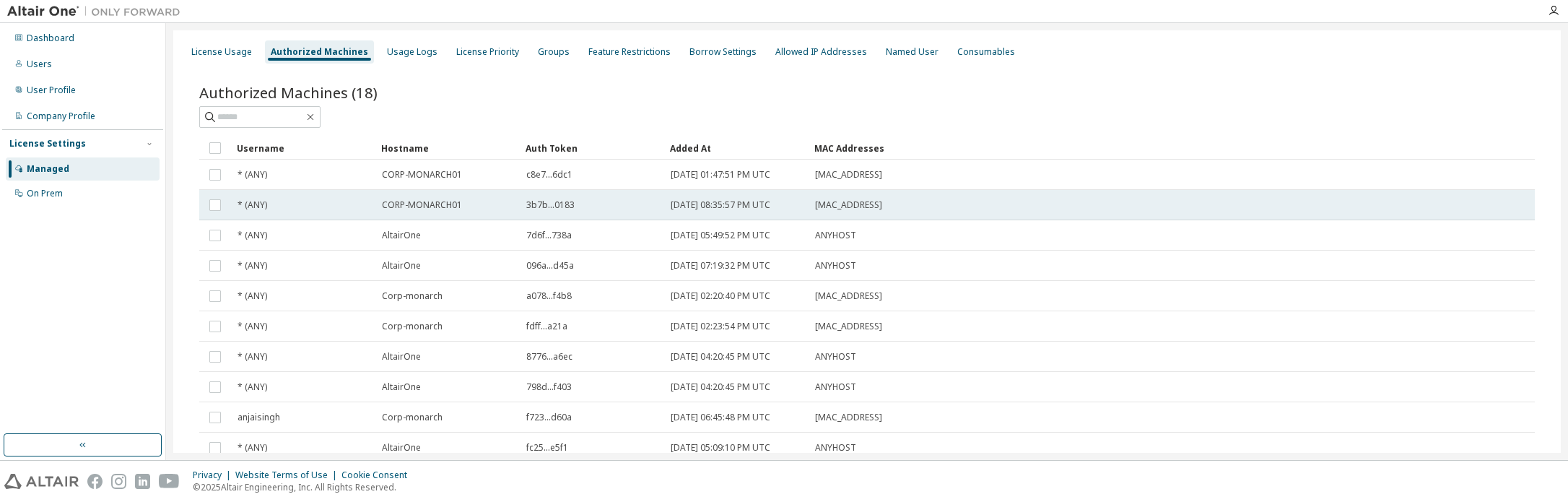
click at [407, 197] on td "CORP-MONARCH01" at bounding box center [447, 205] width 144 height 30
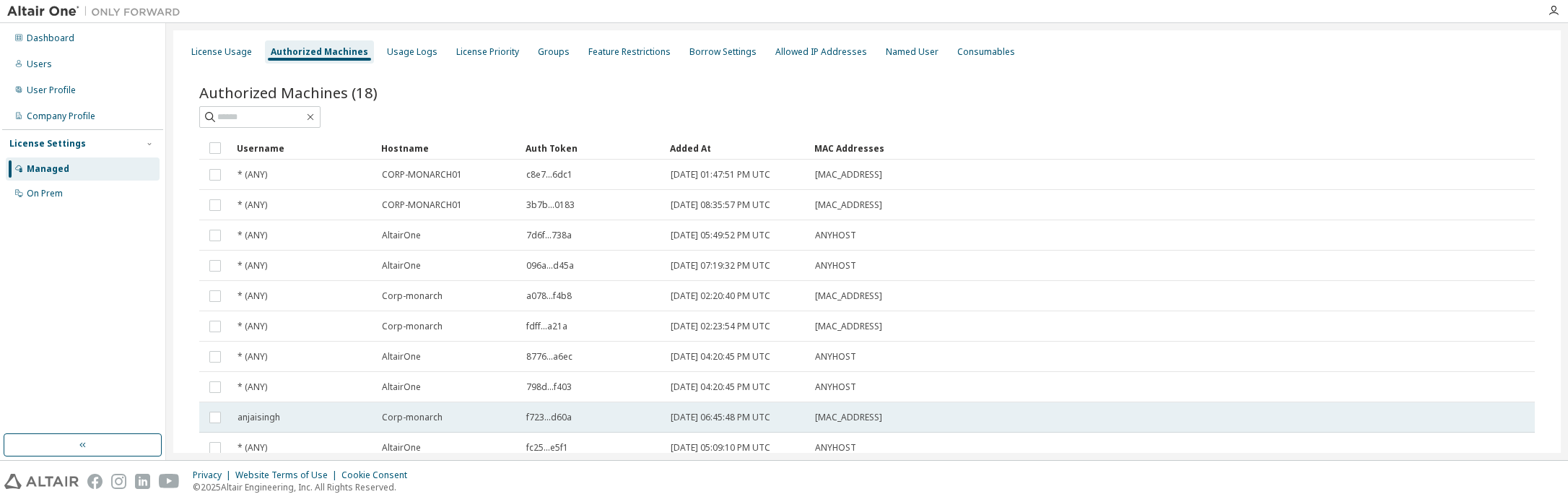
scroll to position [86, 0]
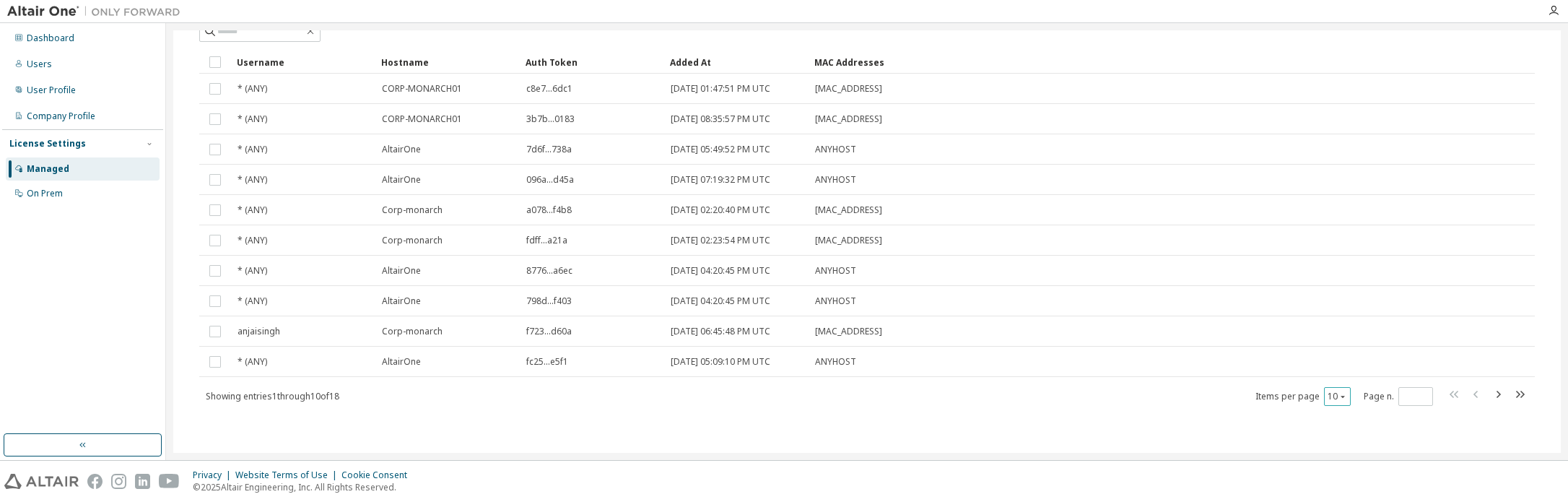
click at [1330, 394] on button "10" at bounding box center [1337, 396] width 20 height 12
click at [1327, 433] on div "20" at bounding box center [1373, 433] width 115 height 17
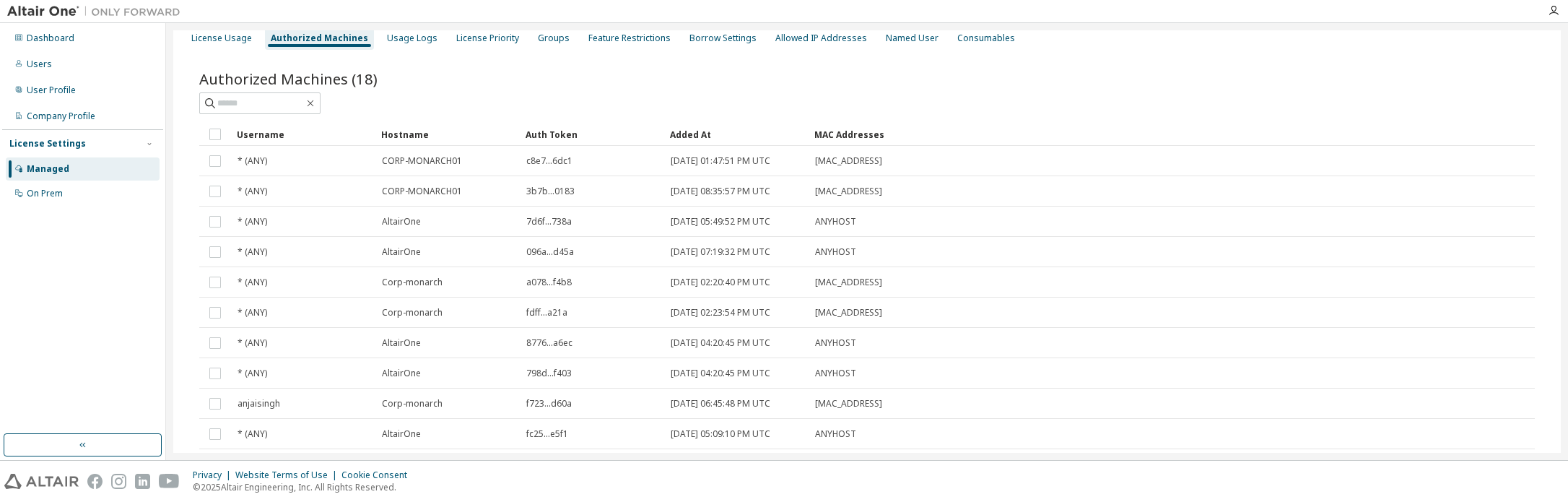
scroll to position [0, 0]
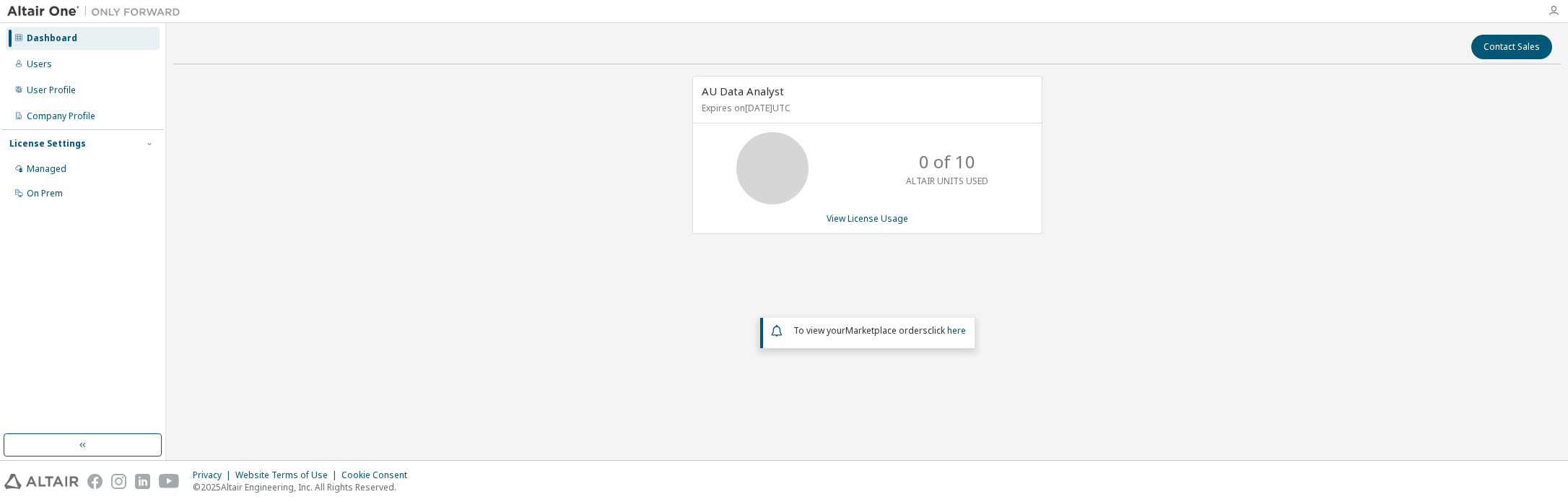
click at [1554, 12] on icon "button" at bounding box center [1553, 11] width 12 height 12
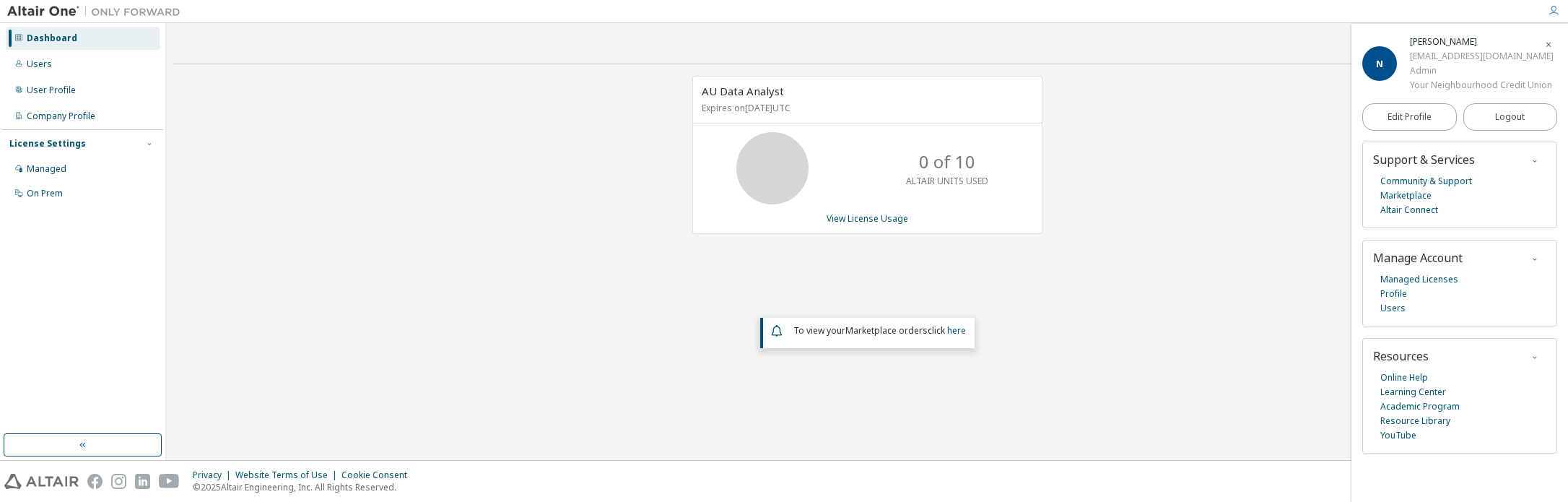
click at [1552, 46] on icon "button" at bounding box center [1549, 45] width 9 height 9
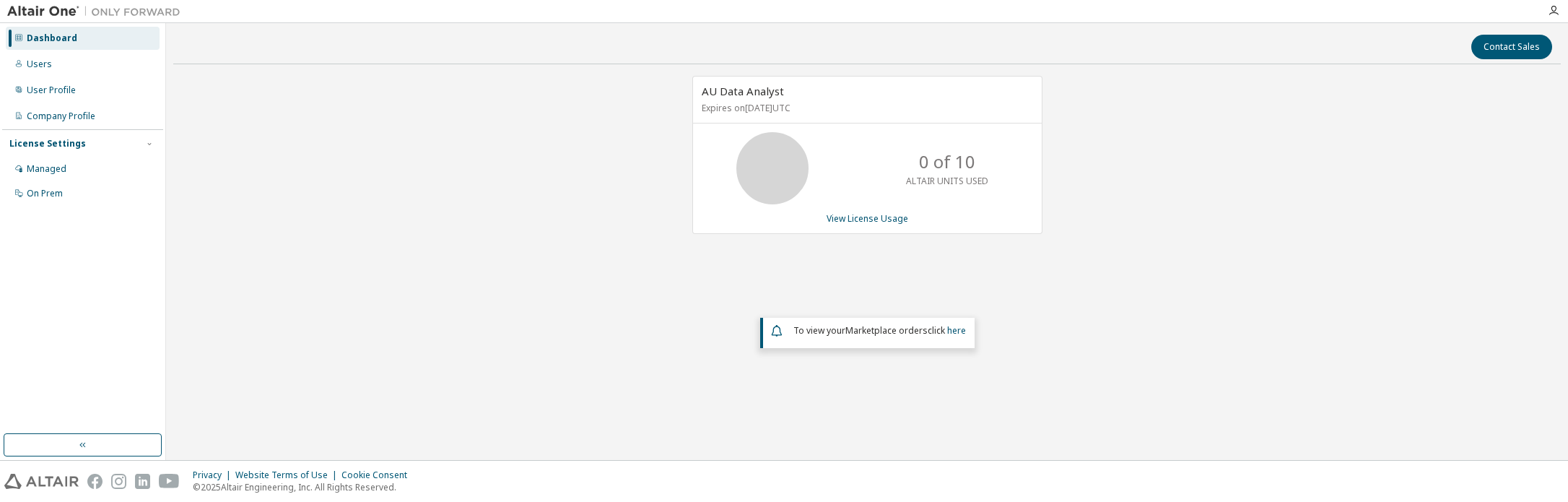
click at [429, 77] on div "AU Data Analyst Expires on October 16, 2025 UTC 0 of 10 ALTAIR UNITS USED View …" at bounding box center [867, 239] width 1388 height 326
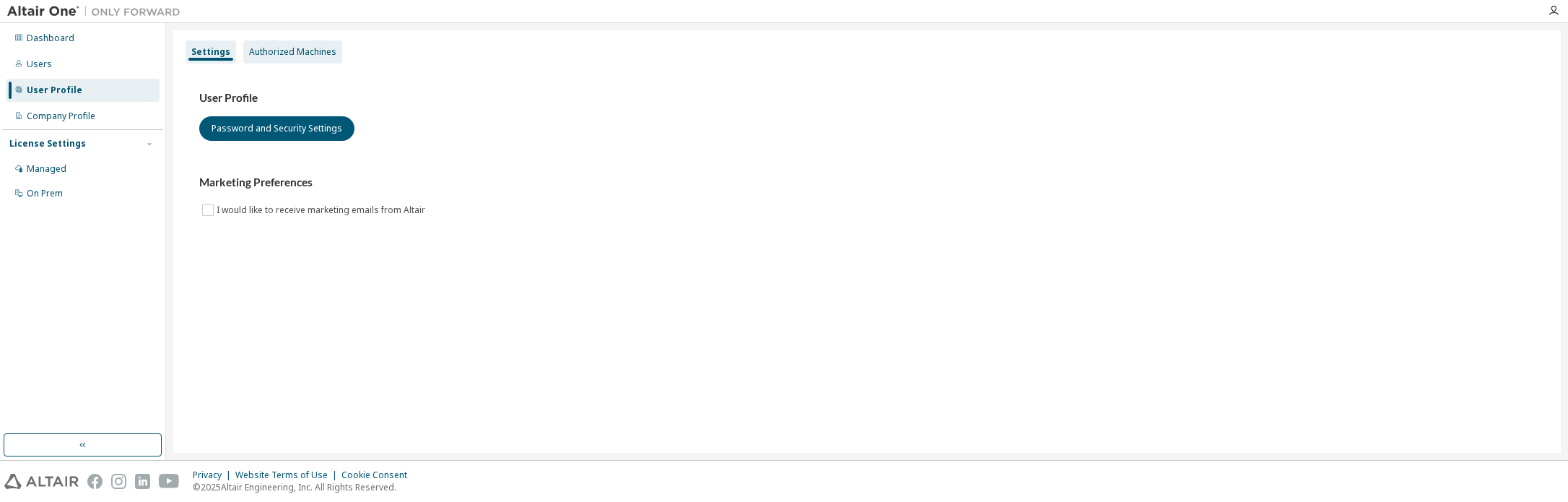
click at [305, 55] on div "Authorized Machines" at bounding box center [293, 52] width 87 height 12
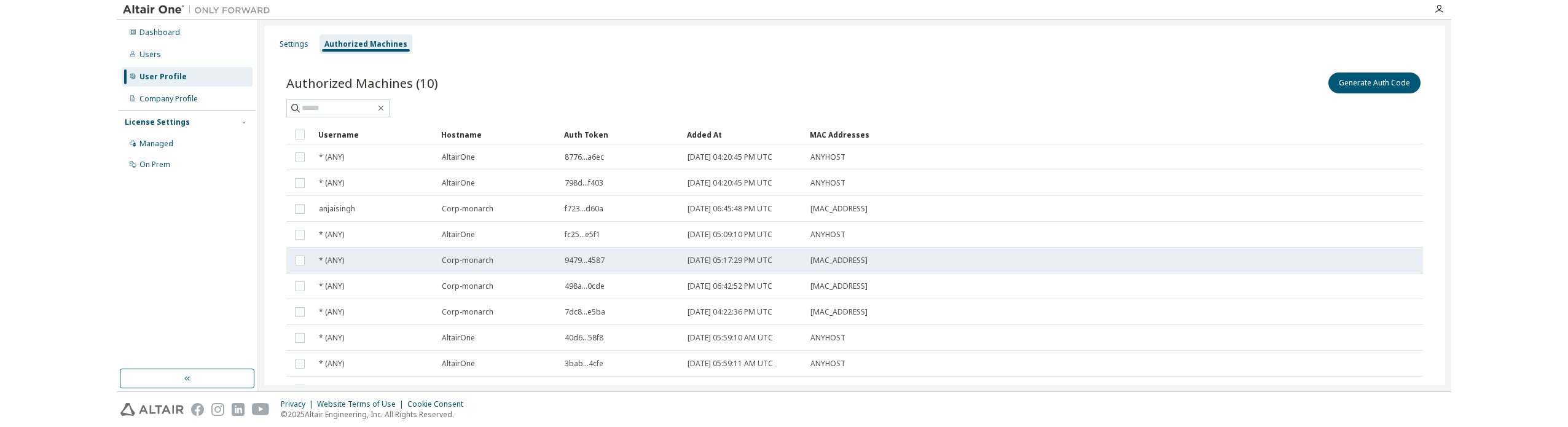
scroll to position [82, 0]
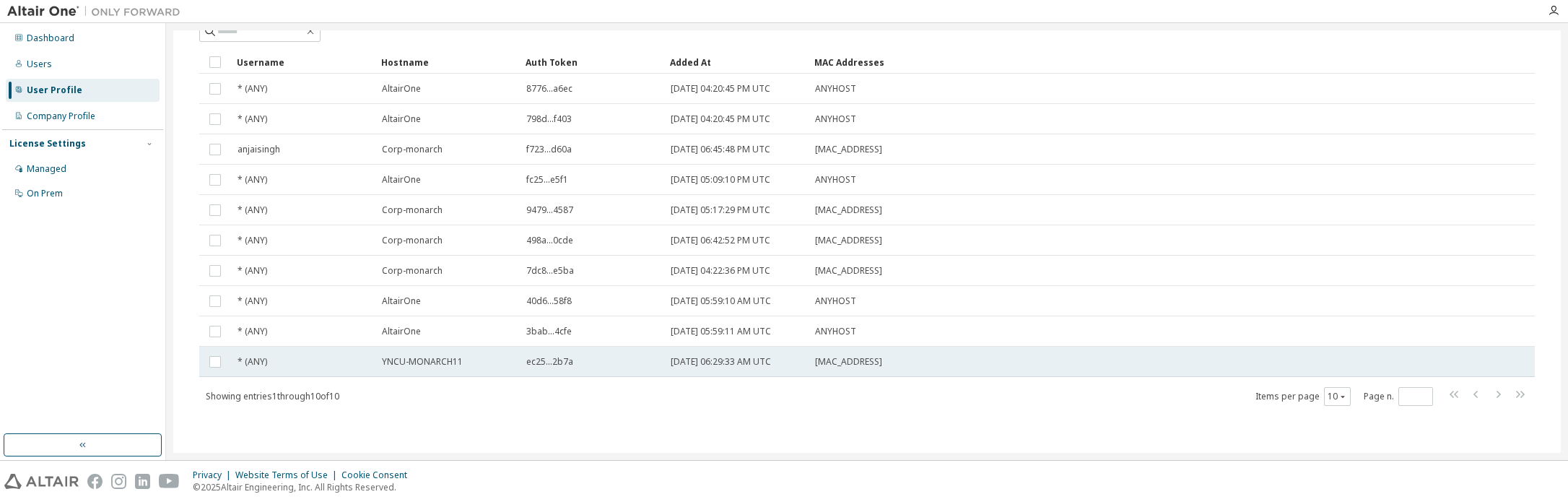
click at [454, 360] on span "YNCU-MONARCH11" at bounding box center [422, 362] width 81 height 12
